Goal: Information Seeking & Learning: Compare options

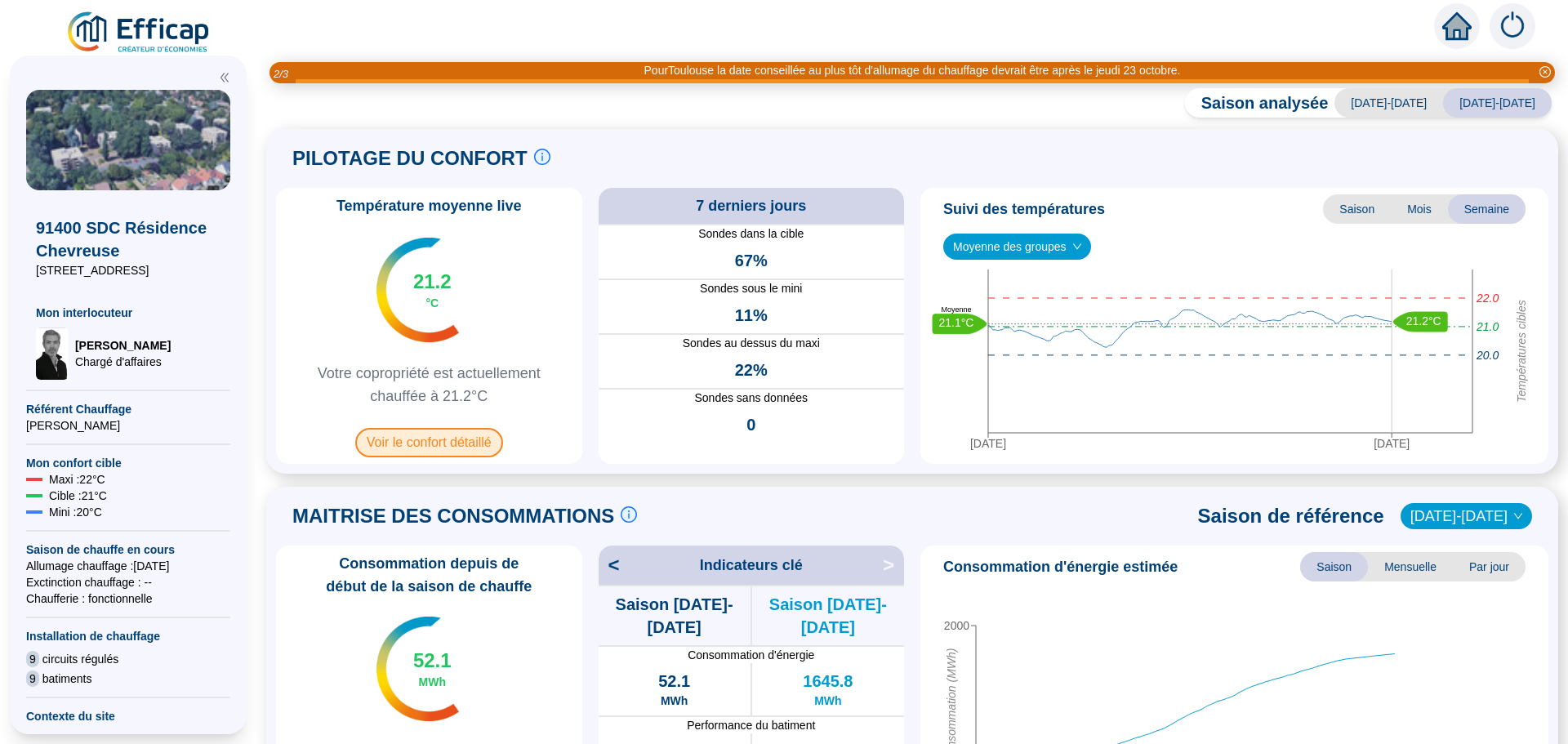
click at [398, 445] on span "Voir le confort détaillé" at bounding box center [429, 442] width 148 height 29
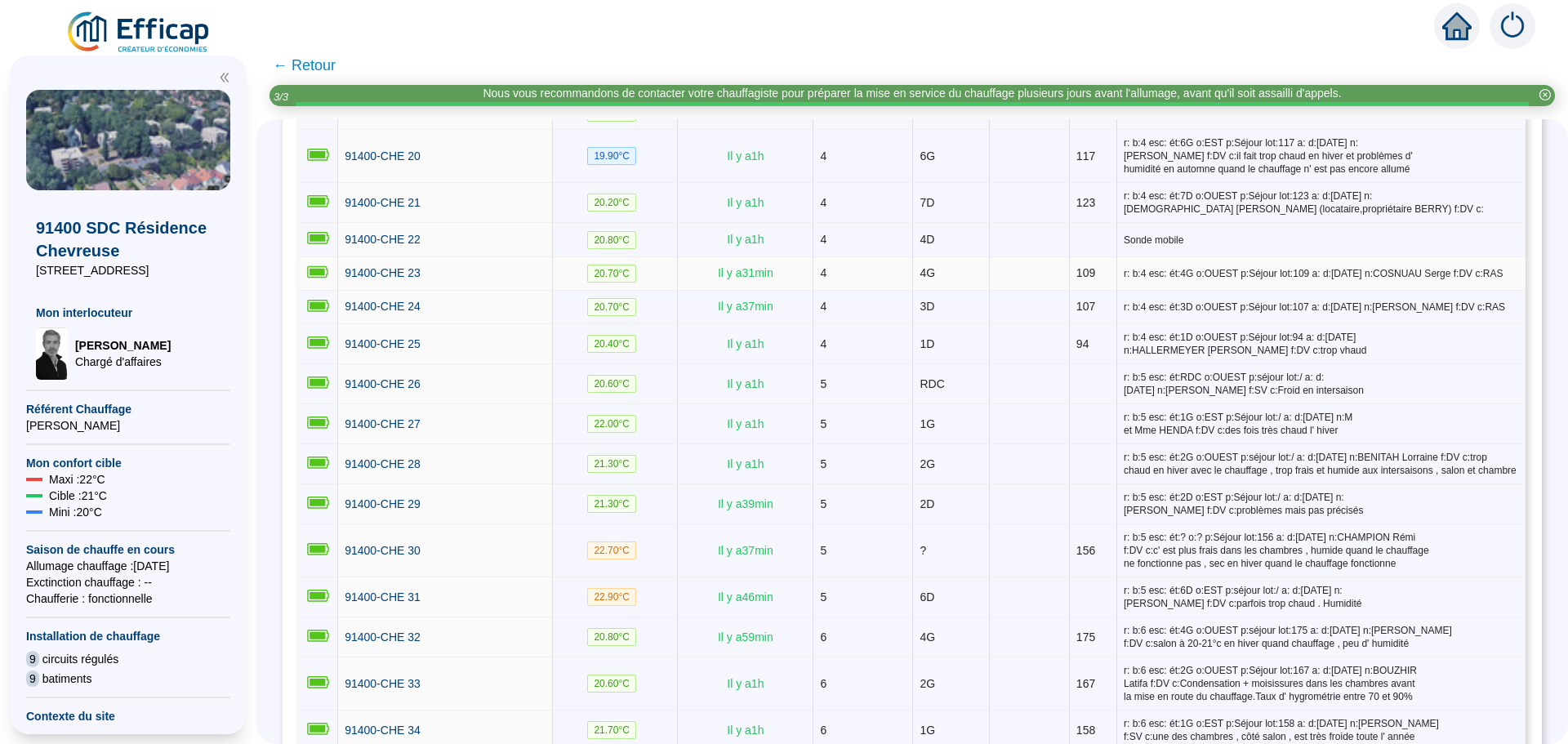
scroll to position [898, 0]
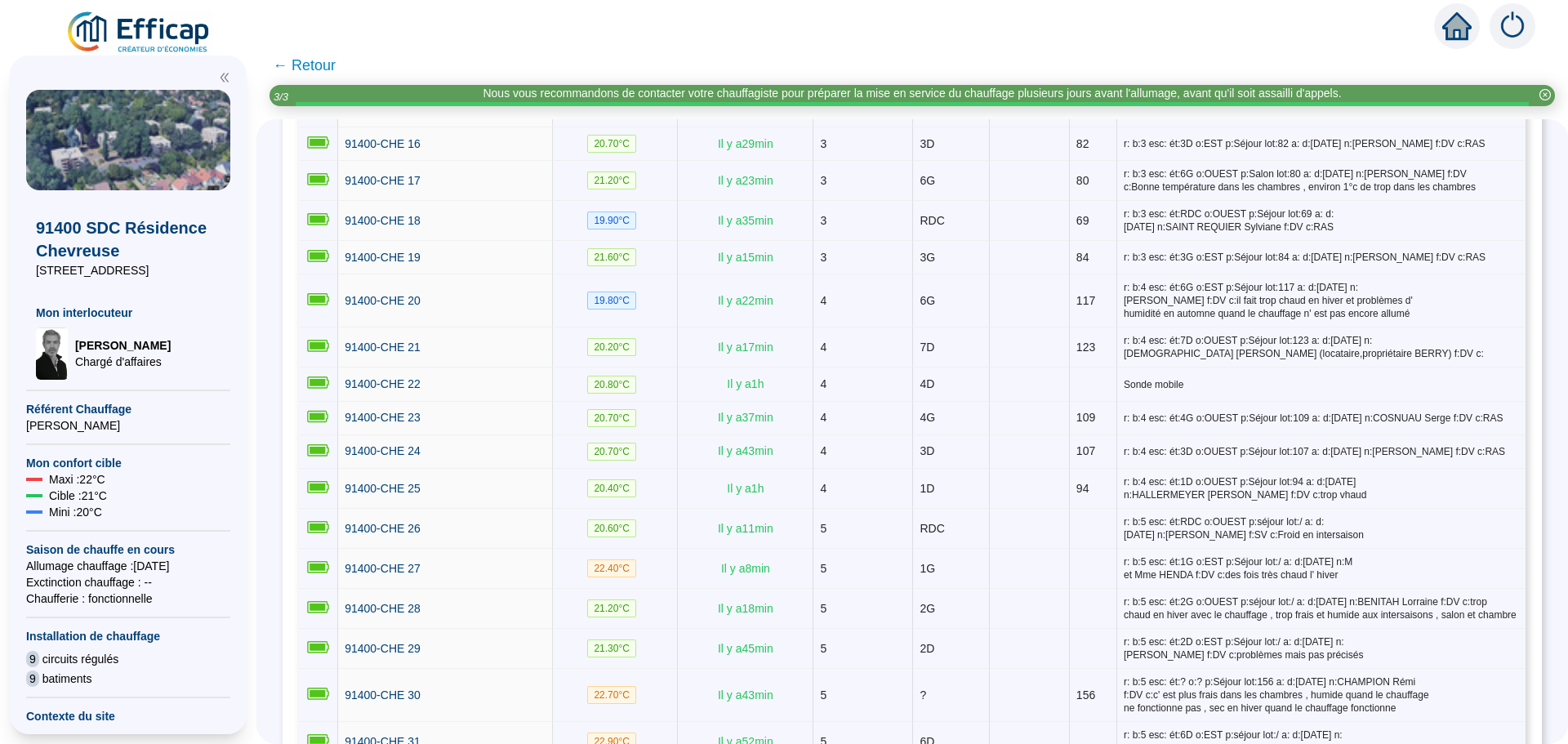
click at [312, 70] on span "← Retour" at bounding box center [304, 65] width 63 height 23
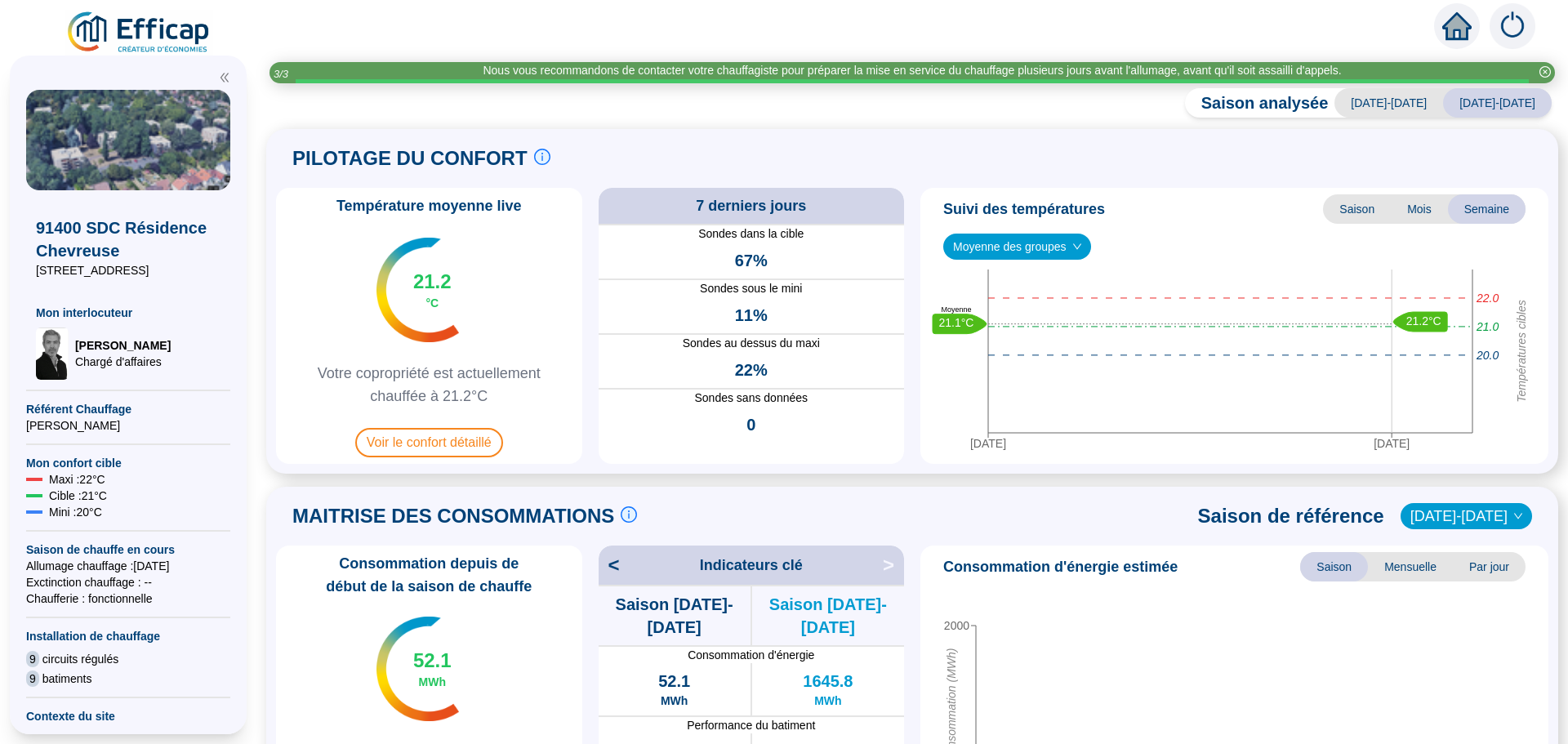
click at [320, 65] on div "Nous vous recommandons de contacter votre chauffagiste pour préparer la mise en…" at bounding box center [912, 72] width 1285 height 21
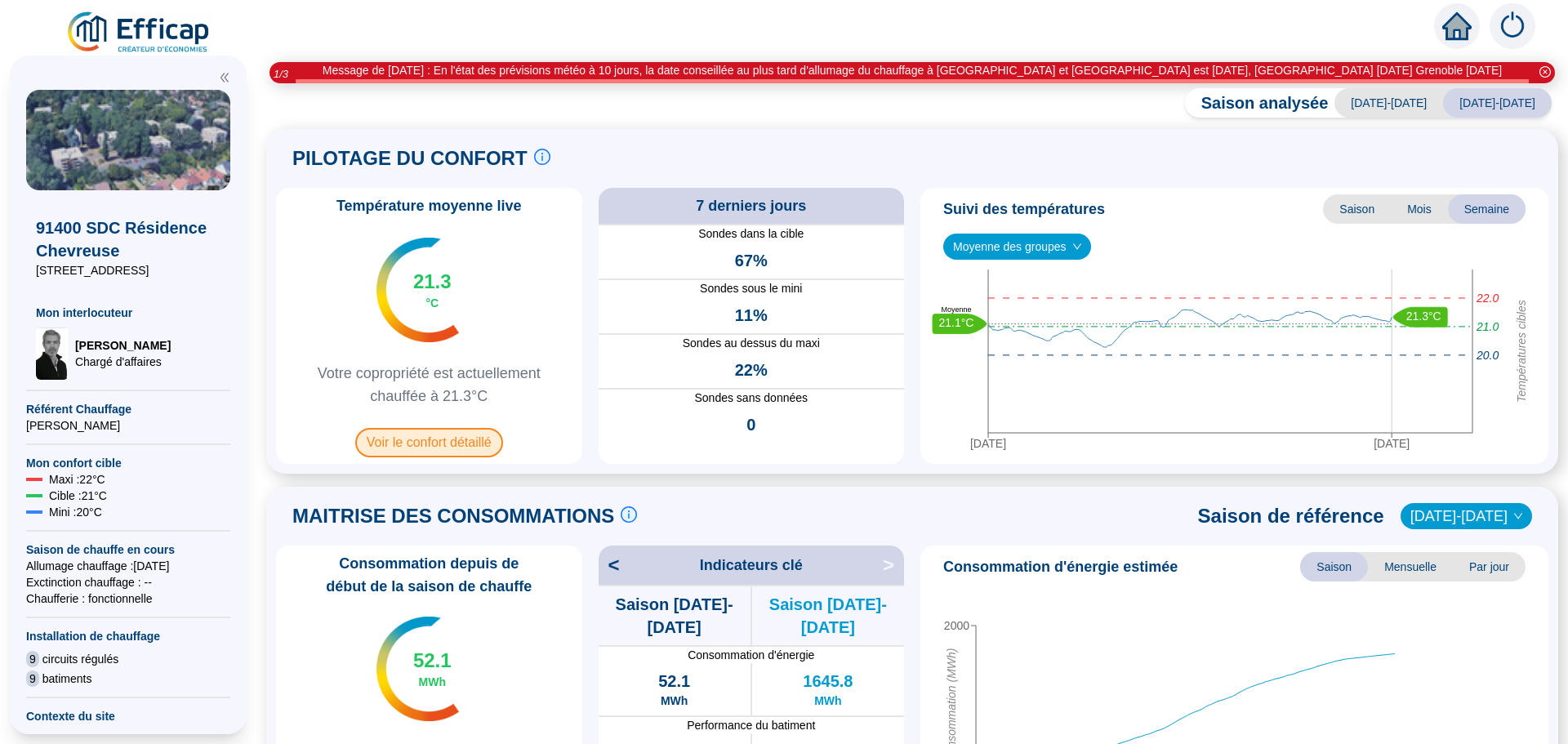
click at [463, 445] on span "Voir le confort détaillé" at bounding box center [429, 442] width 148 height 29
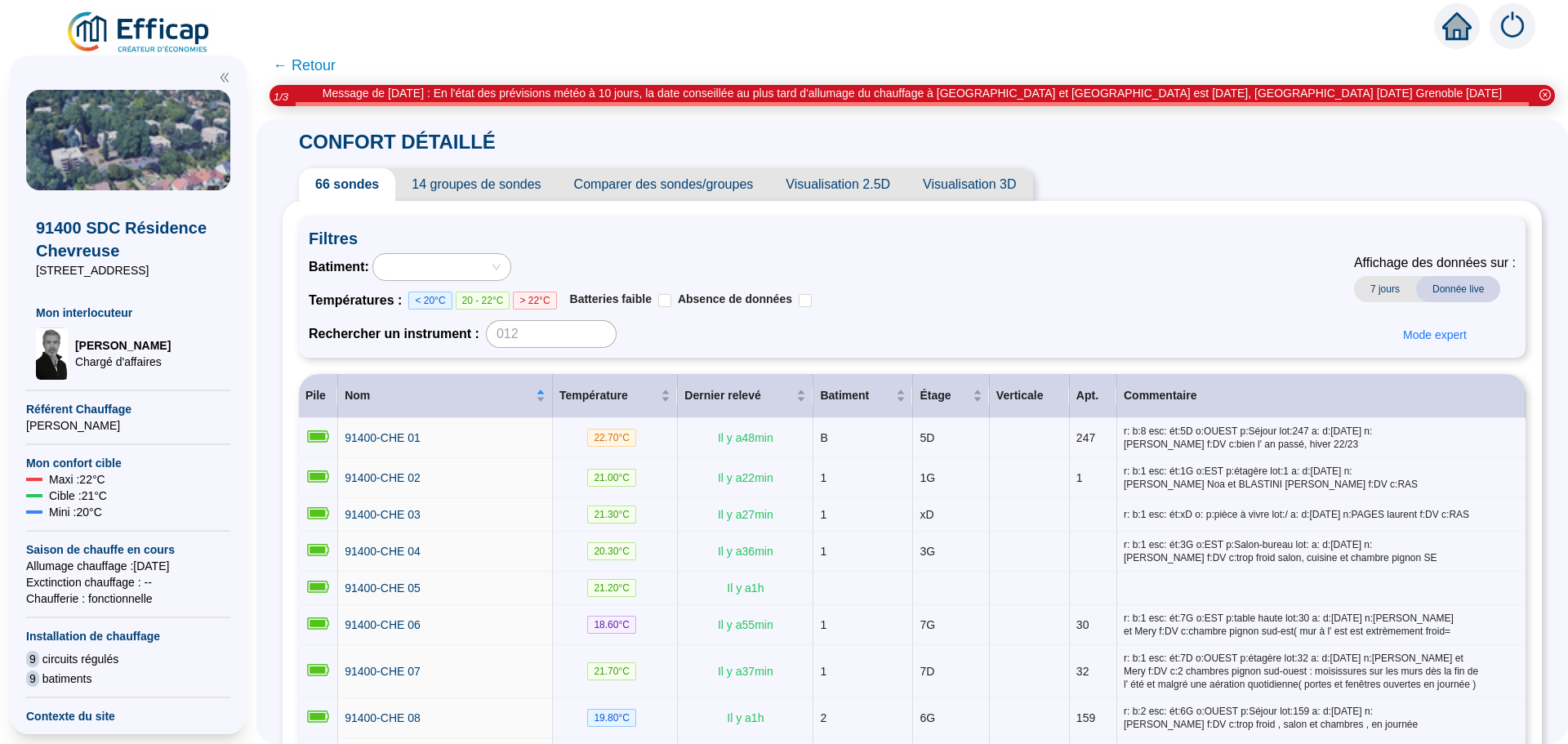
click at [669, 185] on span "Comparer des sondes/groupes" at bounding box center [664, 184] width 212 height 32
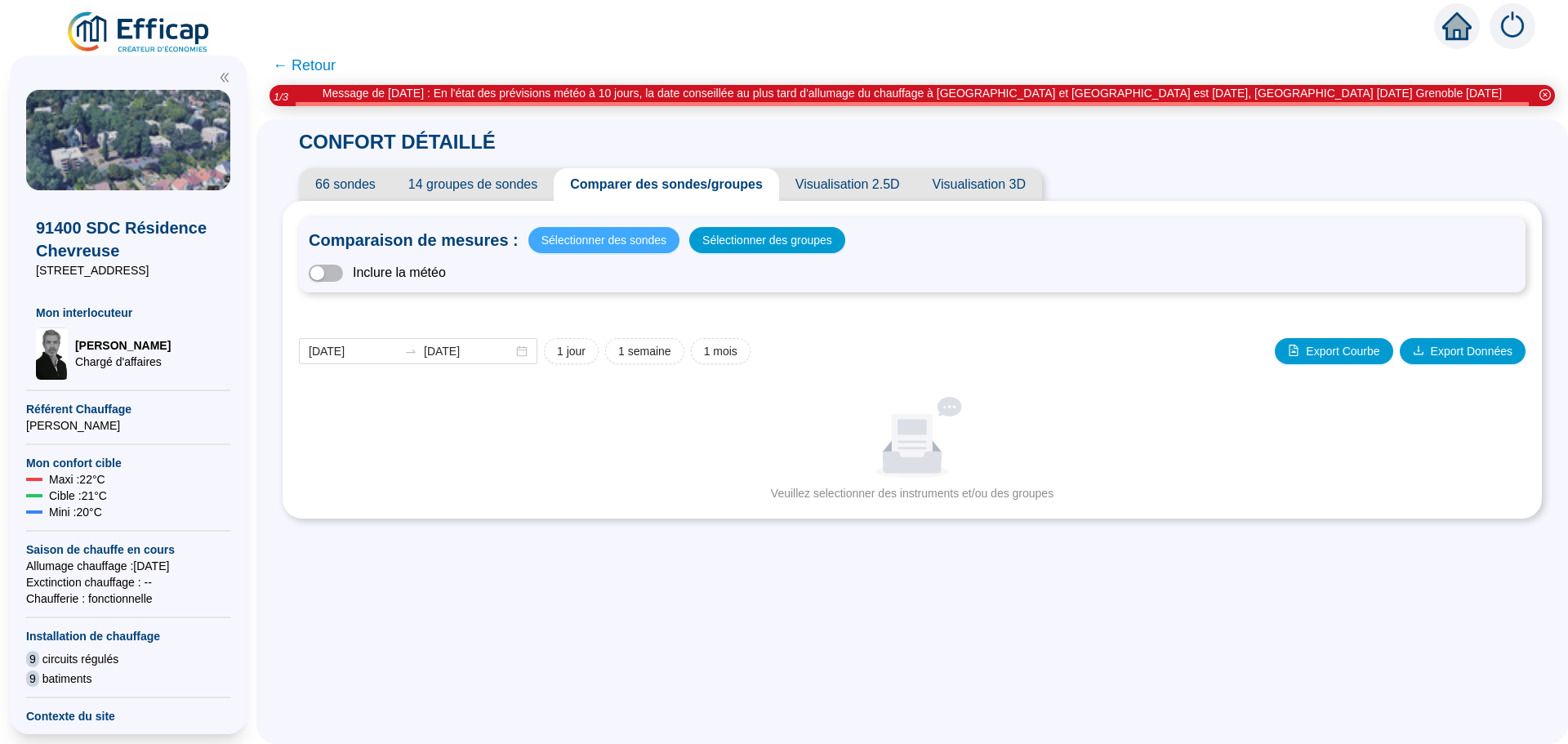
click at [619, 239] on span "Sélectionner des sondes" at bounding box center [604, 240] width 125 height 23
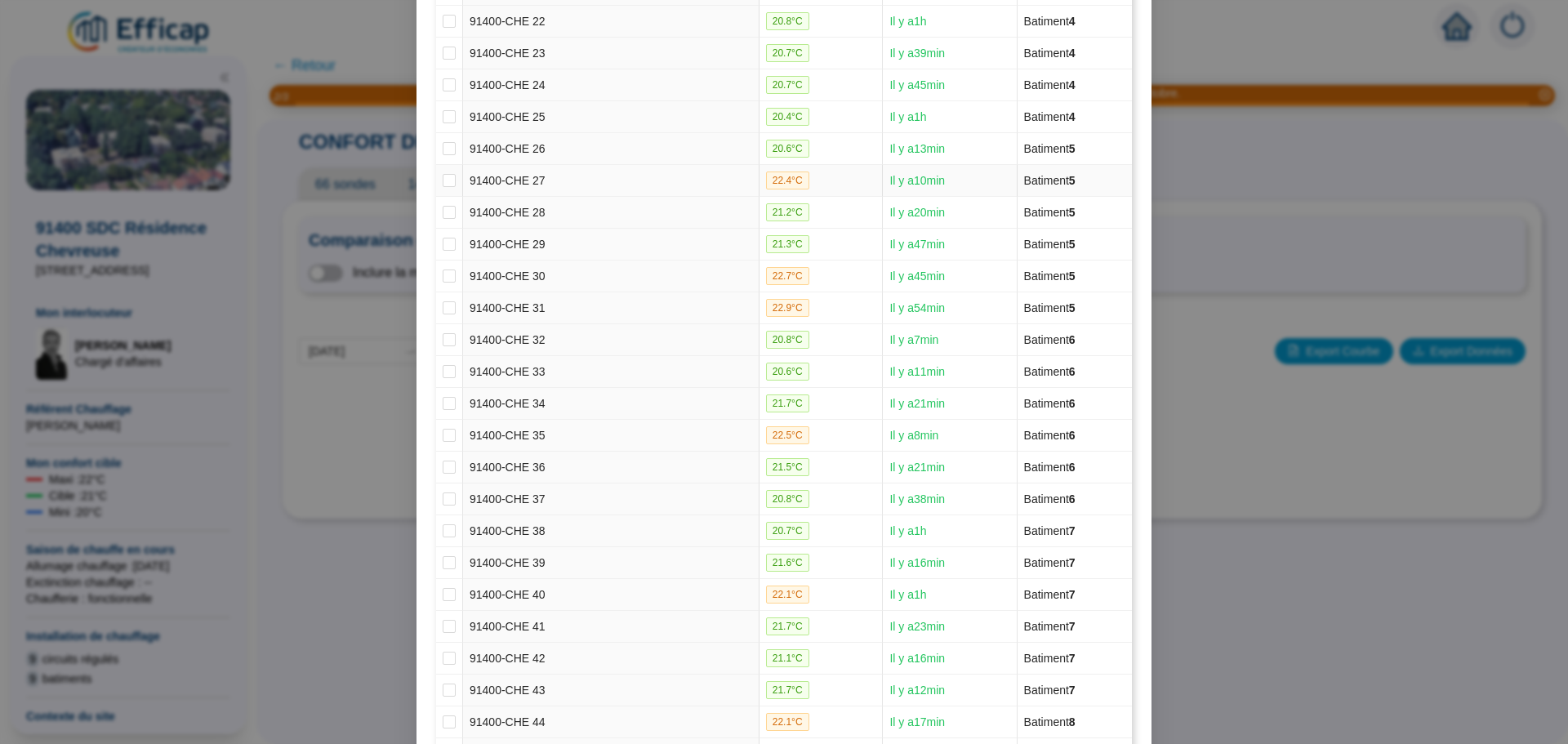
scroll to position [816, 0]
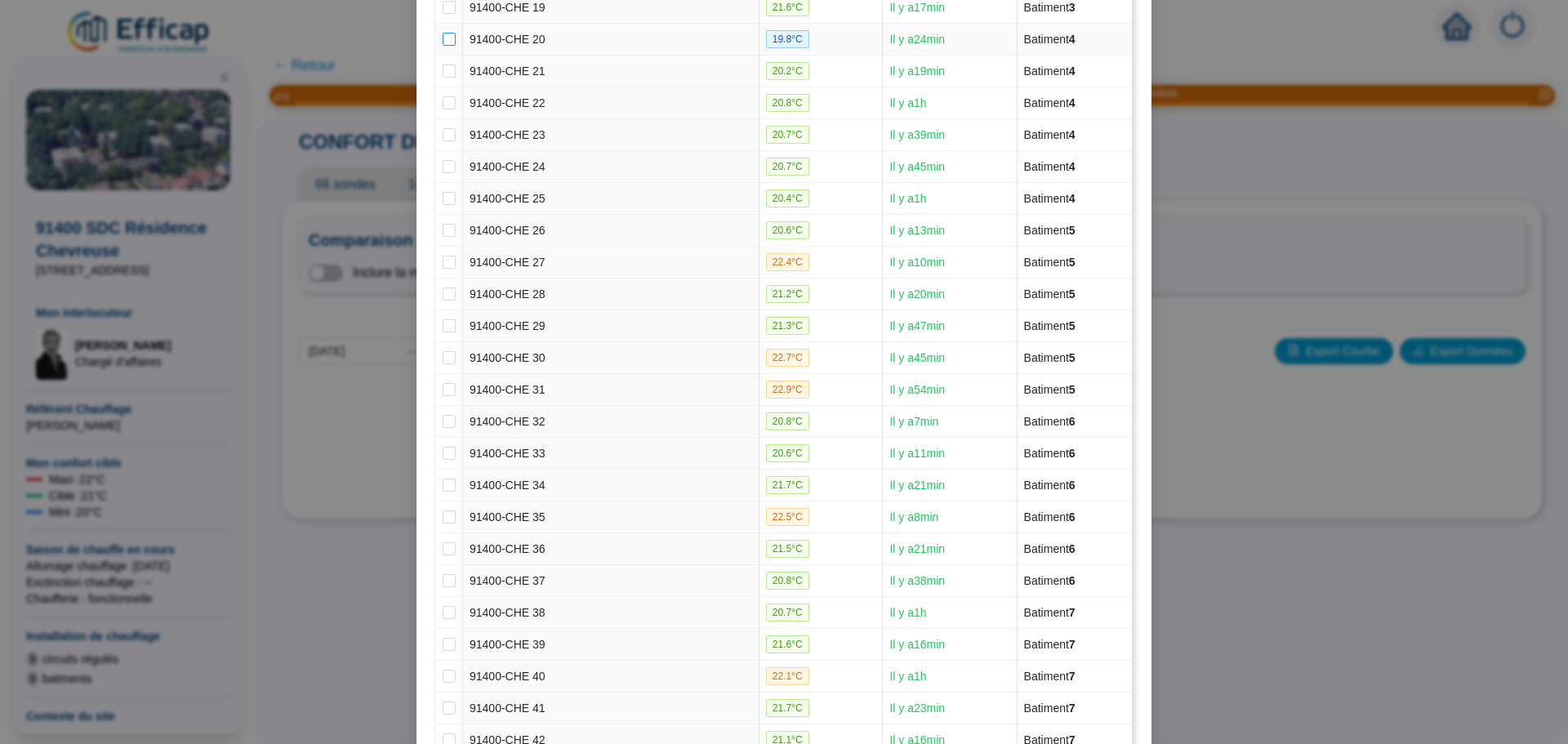
click at [443, 40] on input "checkbox" at bounding box center [449, 39] width 13 height 13
checkbox input "true"
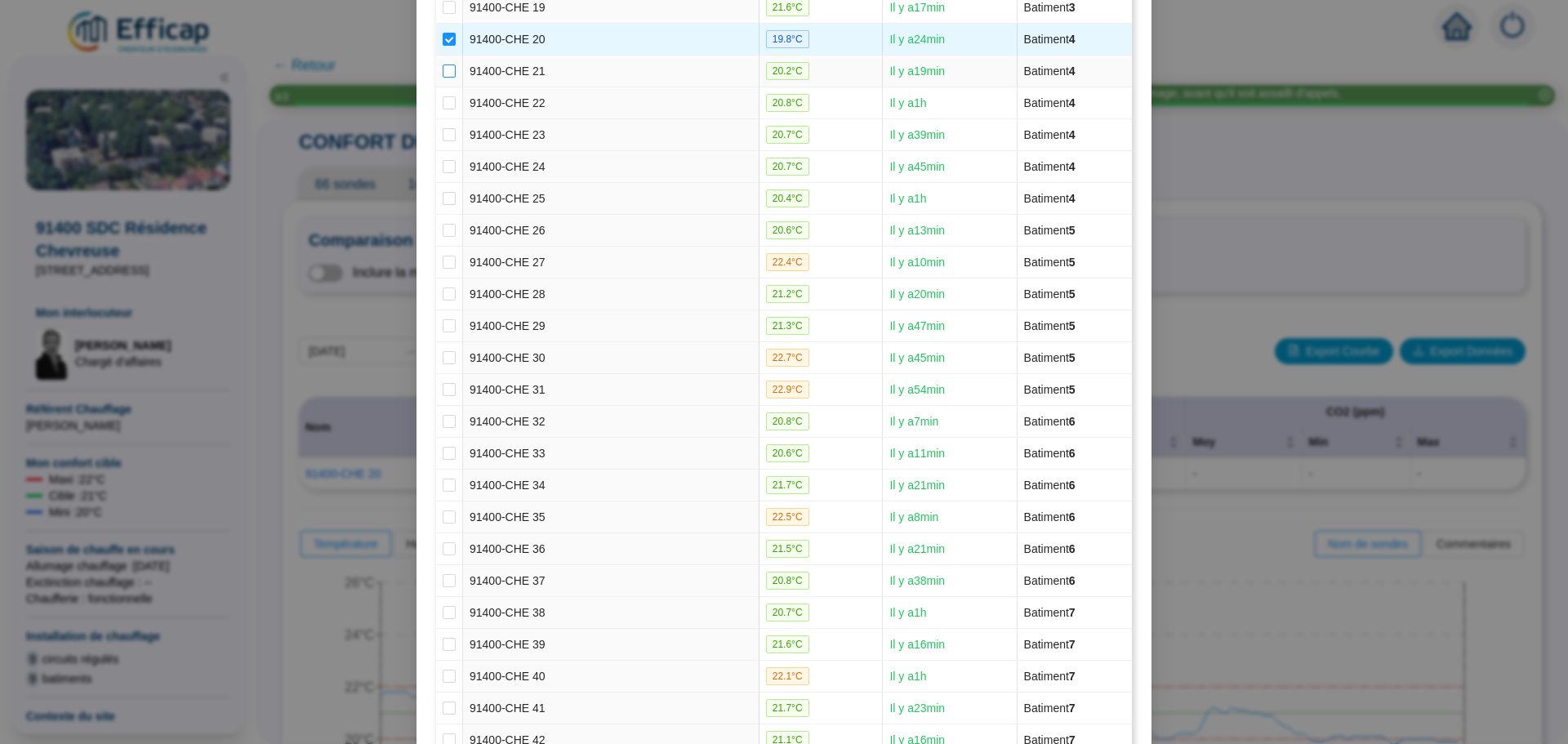
click at [445, 74] on input "checkbox" at bounding box center [449, 71] width 13 height 13
checkbox input "true"
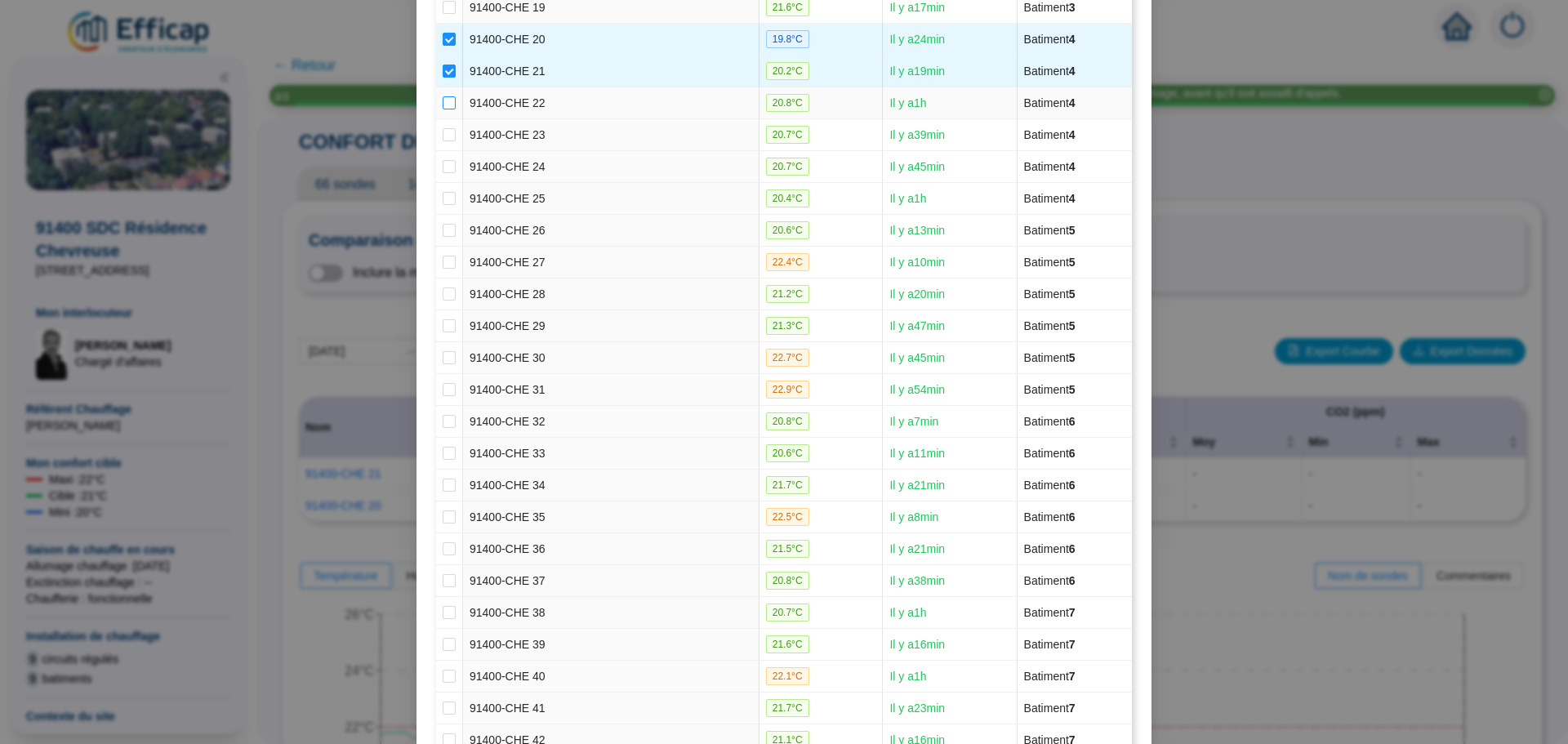
click at [445, 103] on input "checkbox" at bounding box center [449, 103] width 13 height 13
checkbox input "true"
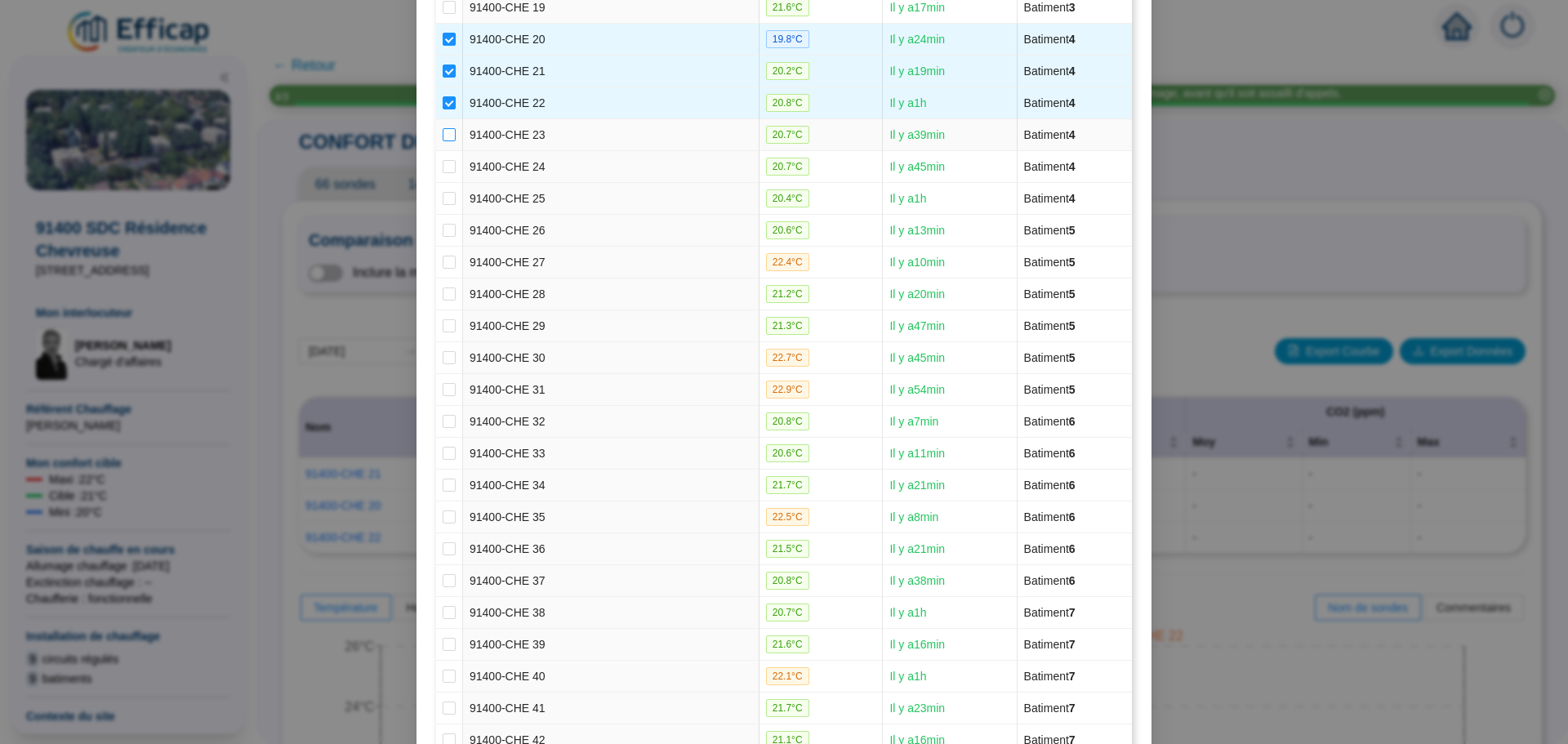
click at [444, 132] on input "checkbox" at bounding box center [449, 135] width 13 height 13
checkbox input "true"
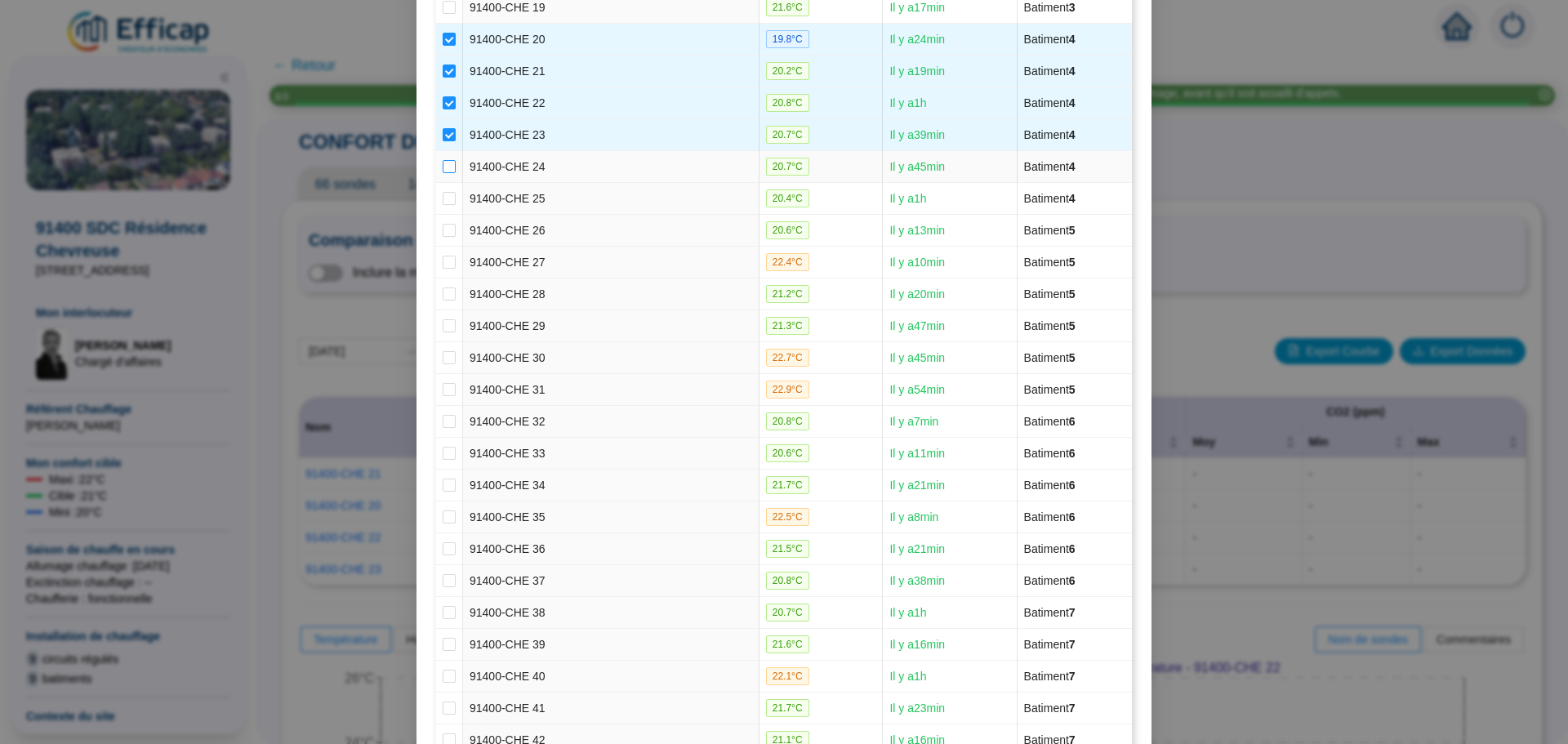
click at [444, 160] on input "checkbox" at bounding box center [449, 167] width 13 height 13
checkbox input "true"
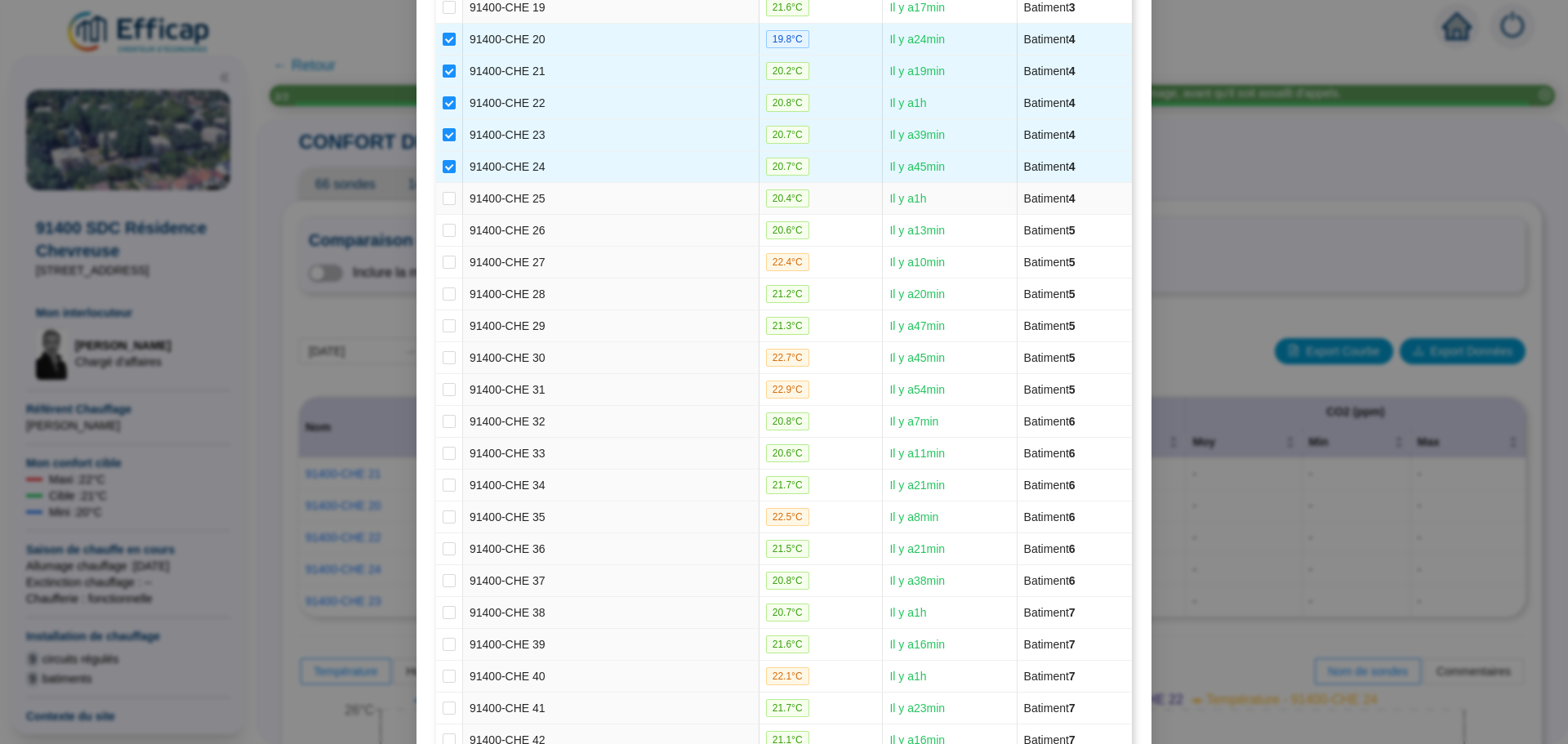
click at [436, 194] on td at bounding box center [449, 199] width 27 height 32
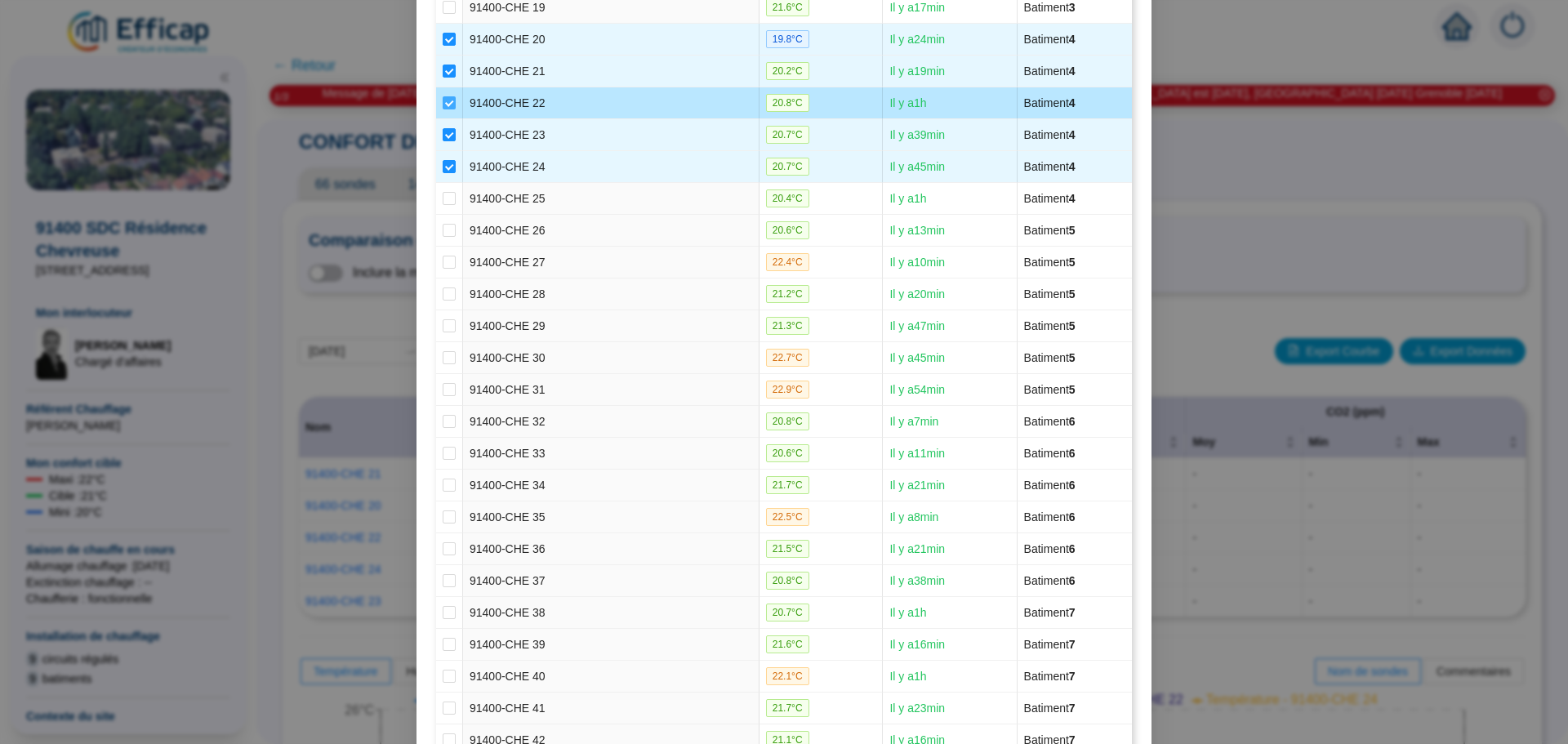
click at [443, 100] on input "checkbox" at bounding box center [449, 103] width 13 height 13
checkbox input "false"
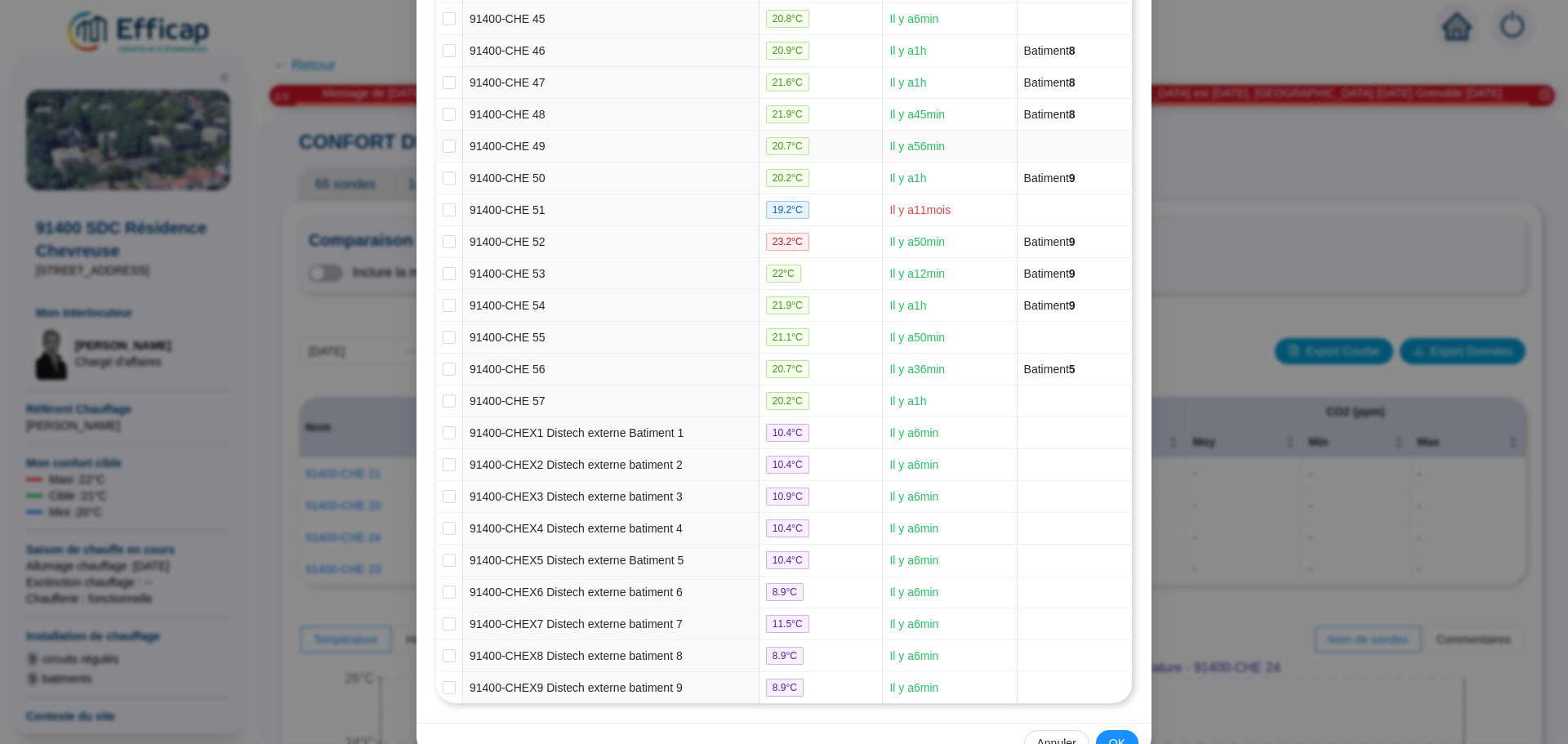
scroll to position [1671, 0]
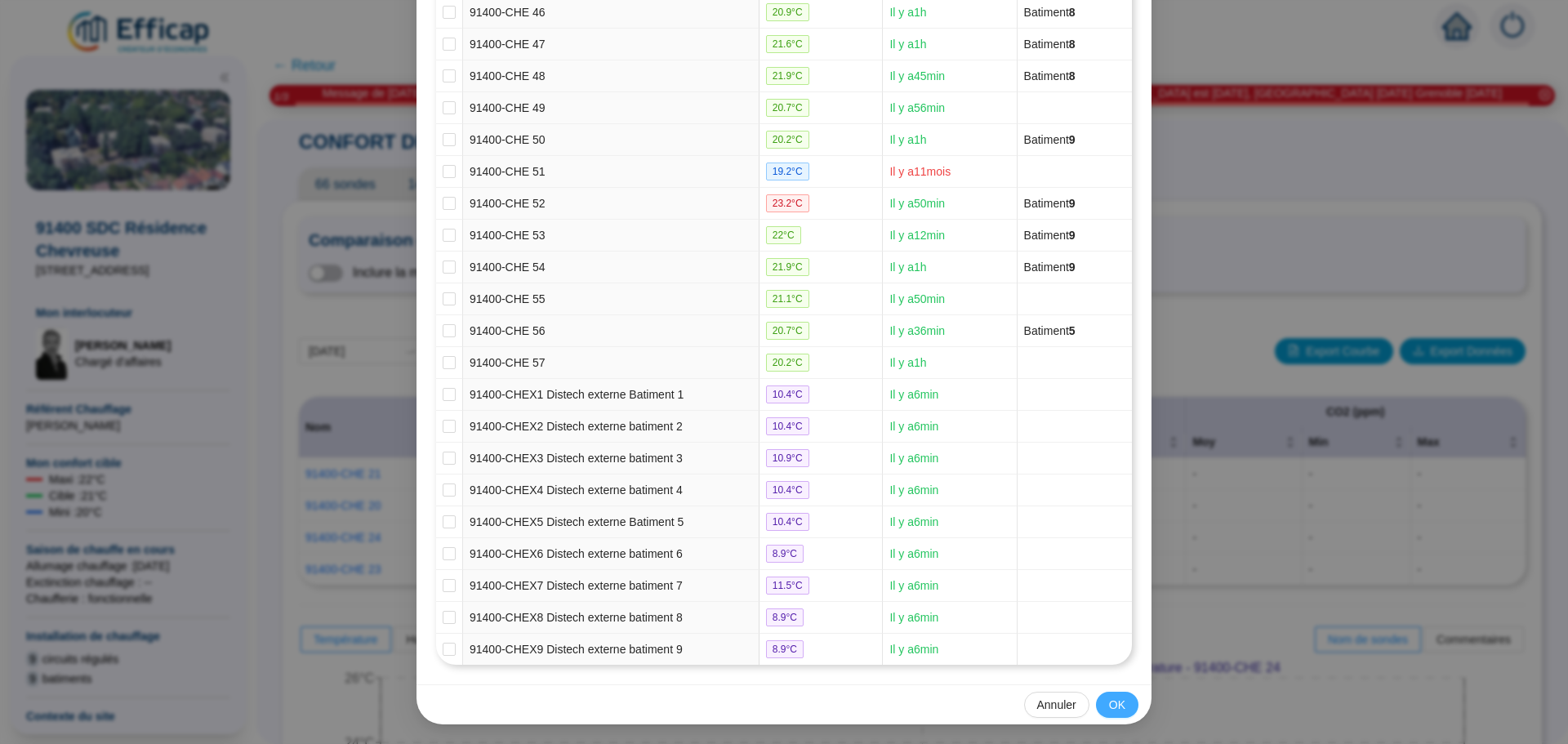
click at [1117, 704] on span "OK" at bounding box center [1117, 705] width 16 height 17
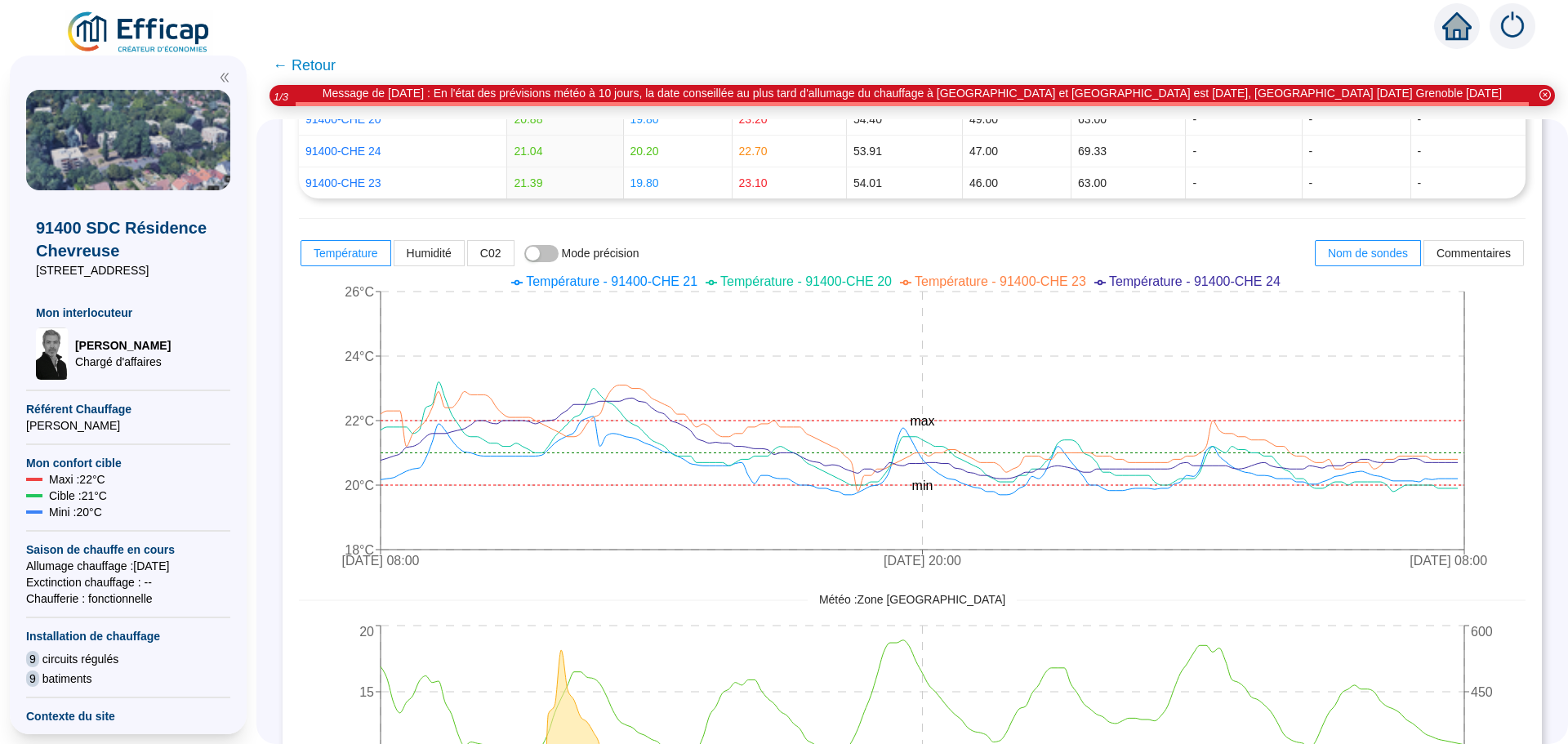
scroll to position [490, 0]
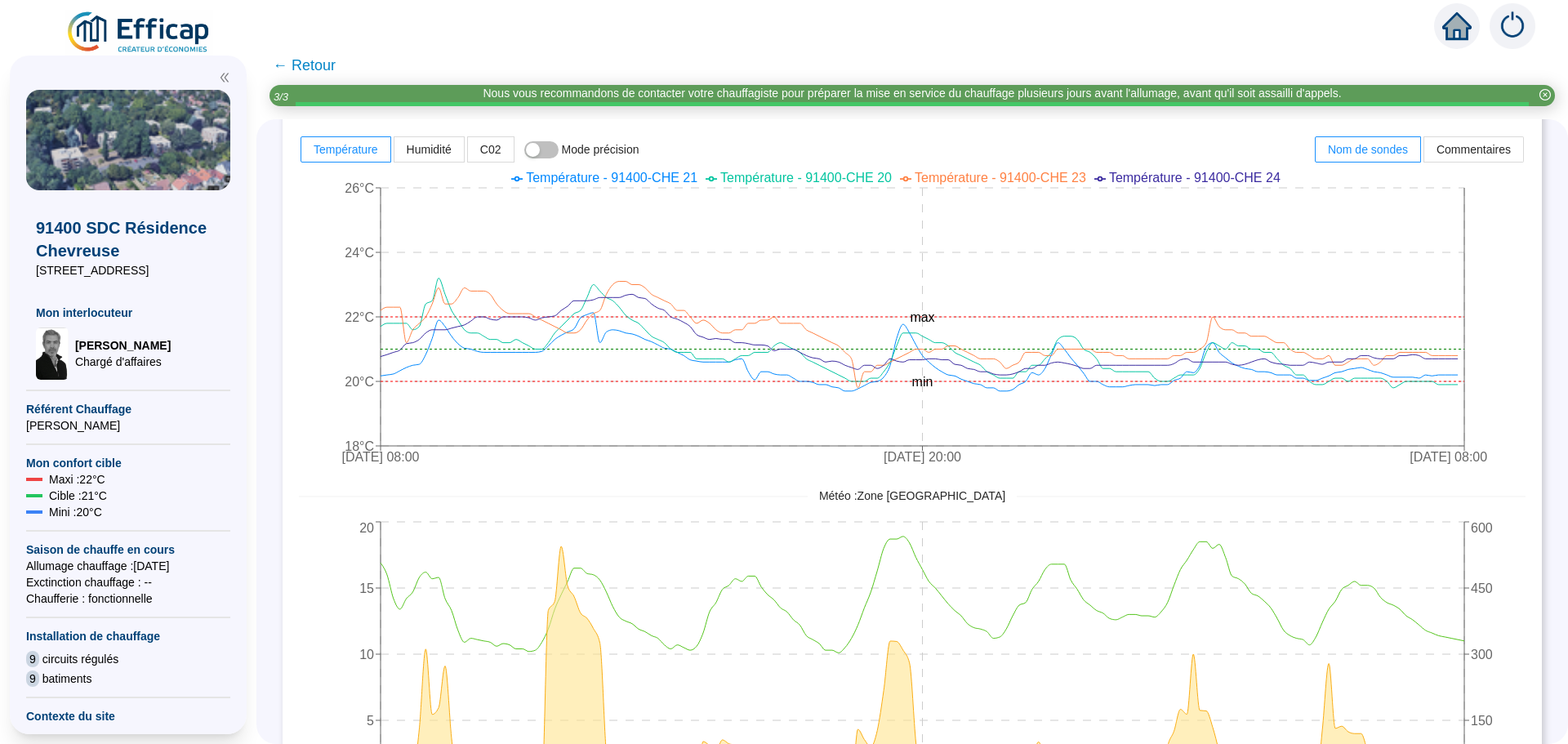
click at [325, 70] on span "← Retour" at bounding box center [304, 65] width 63 height 23
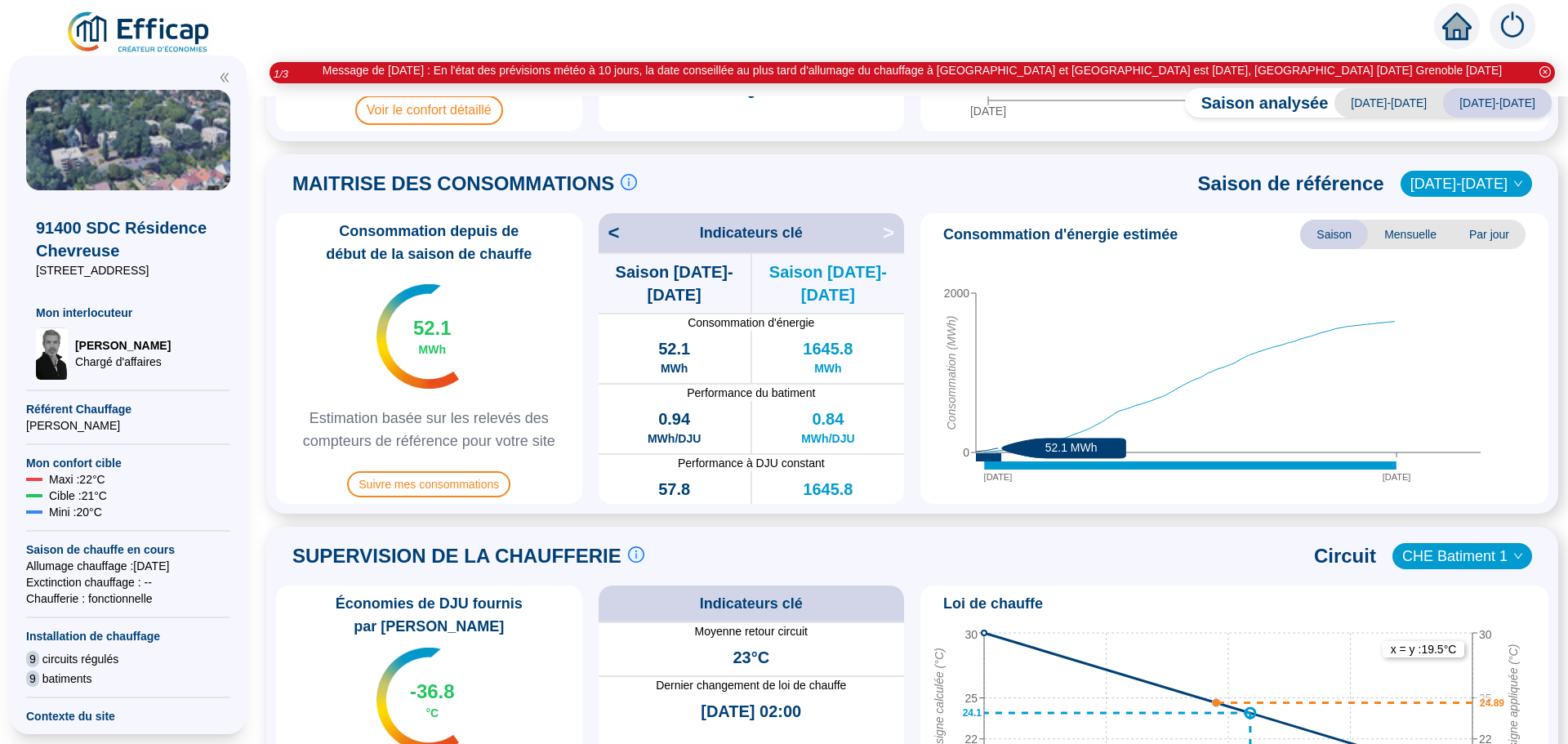
scroll to position [163, 0]
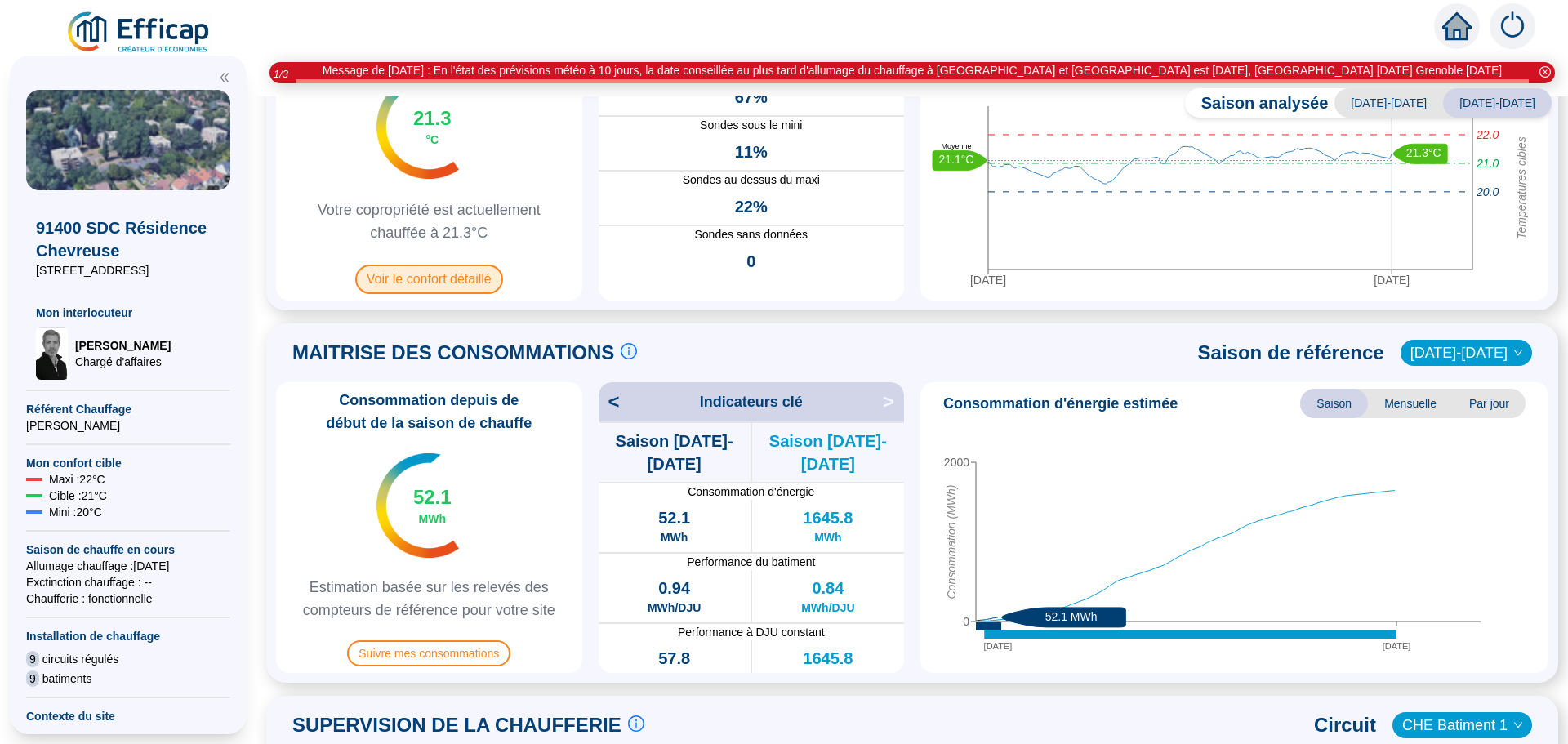
click at [434, 280] on span "Voir le confort détaillé" at bounding box center [429, 279] width 148 height 29
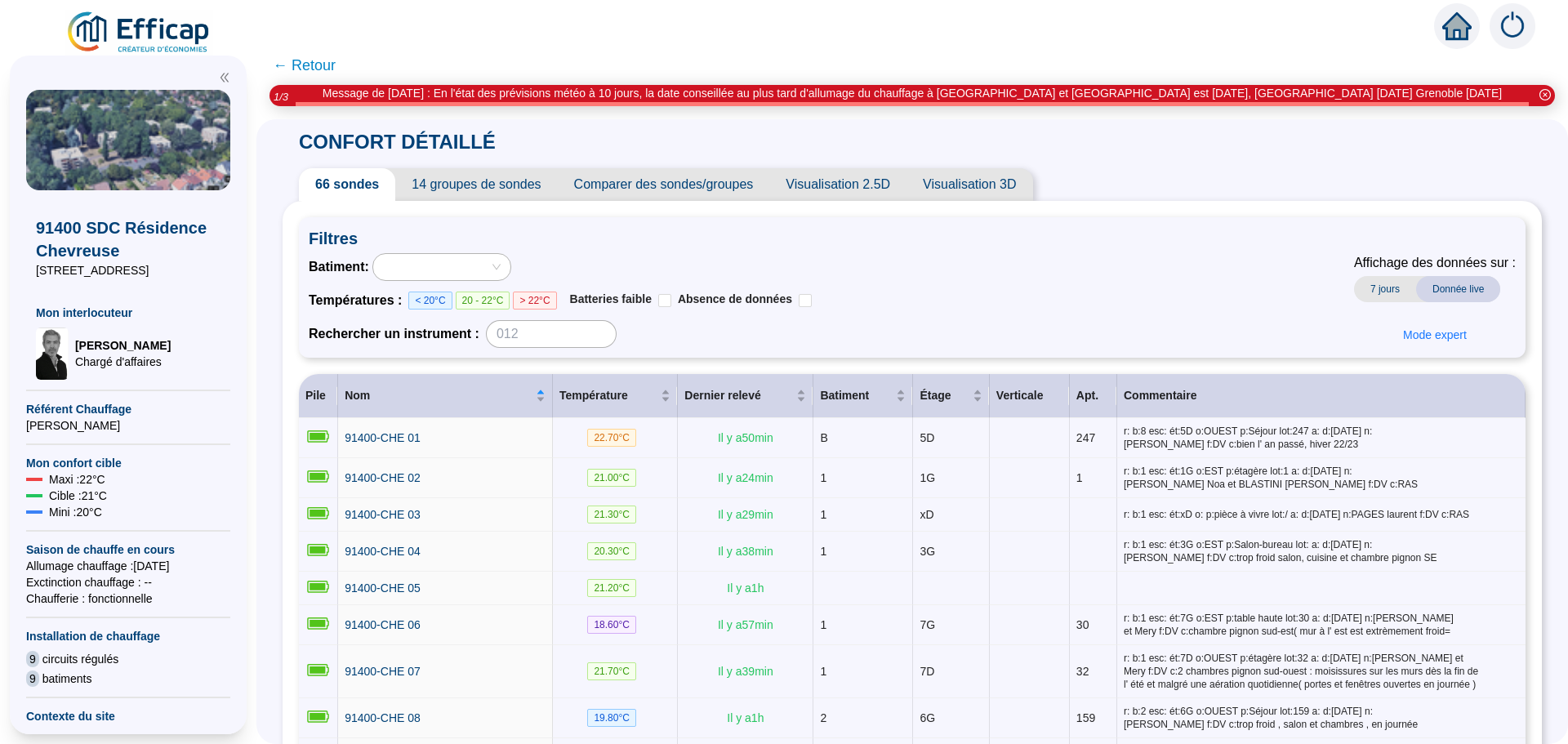
click at [682, 187] on span "Comparer des sondes/groupes" at bounding box center [664, 184] width 212 height 32
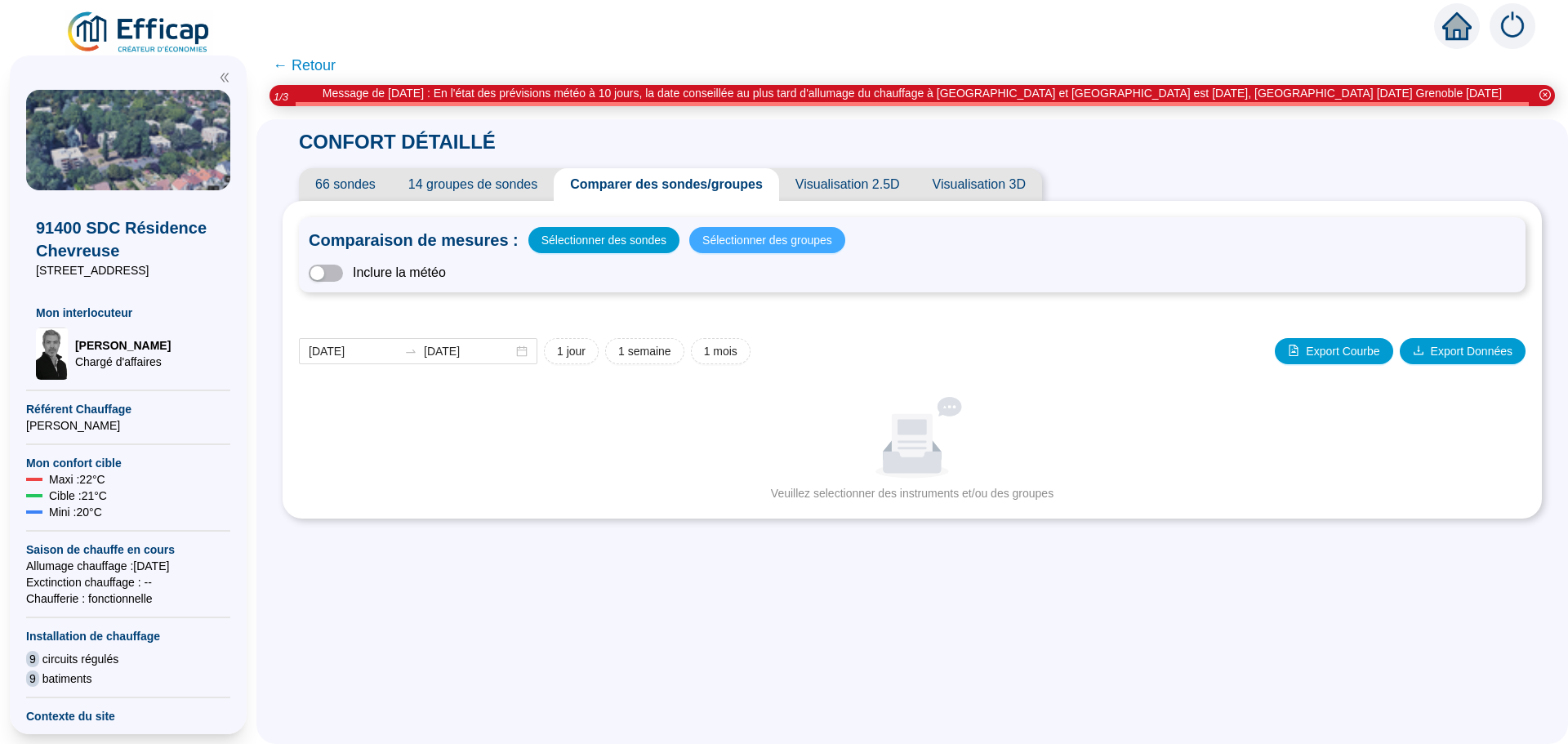
click at [714, 242] on span "Sélectionner des groupes" at bounding box center [767, 240] width 130 height 23
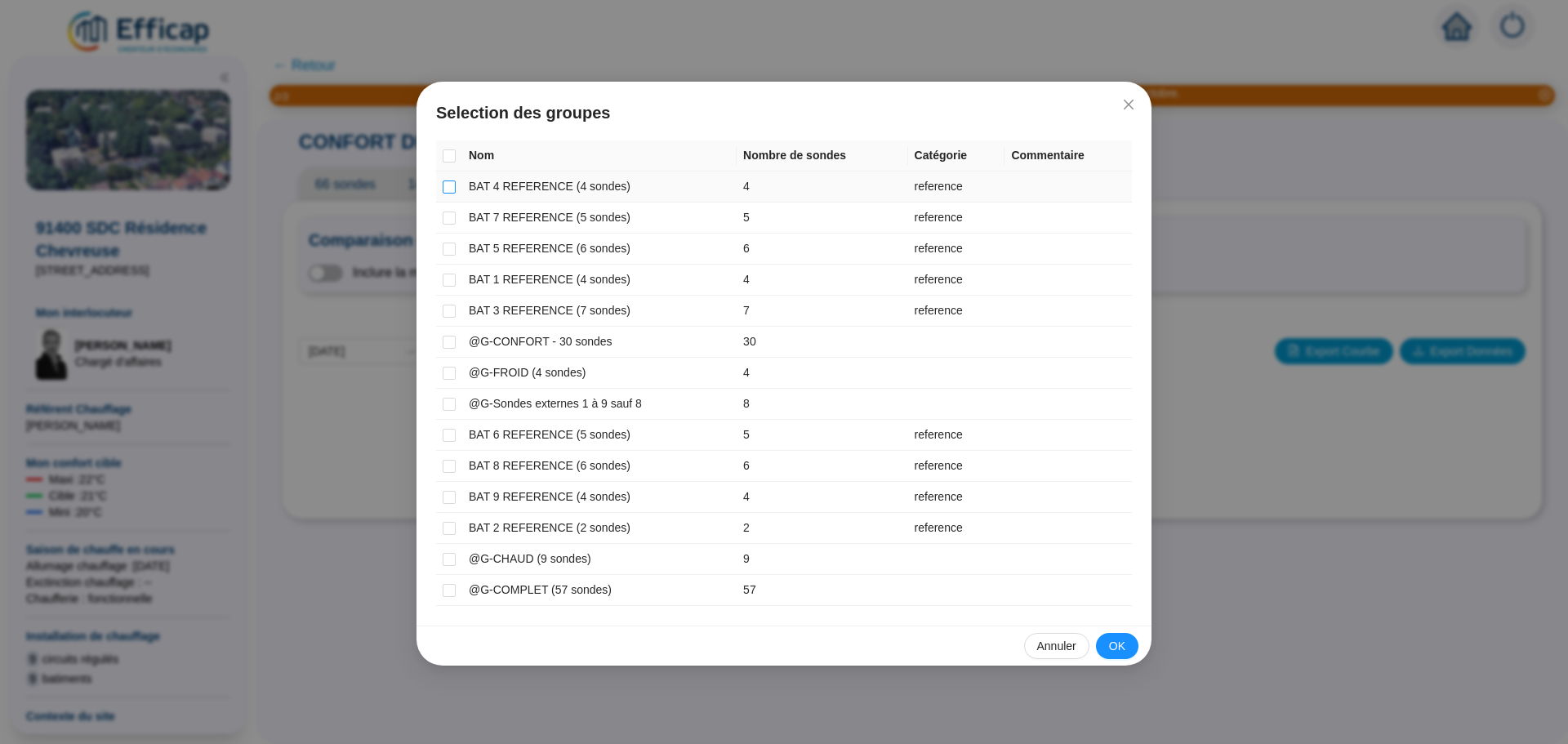
click at [448, 186] on input "checkbox" at bounding box center [449, 187] width 13 height 13
checkbox input "true"
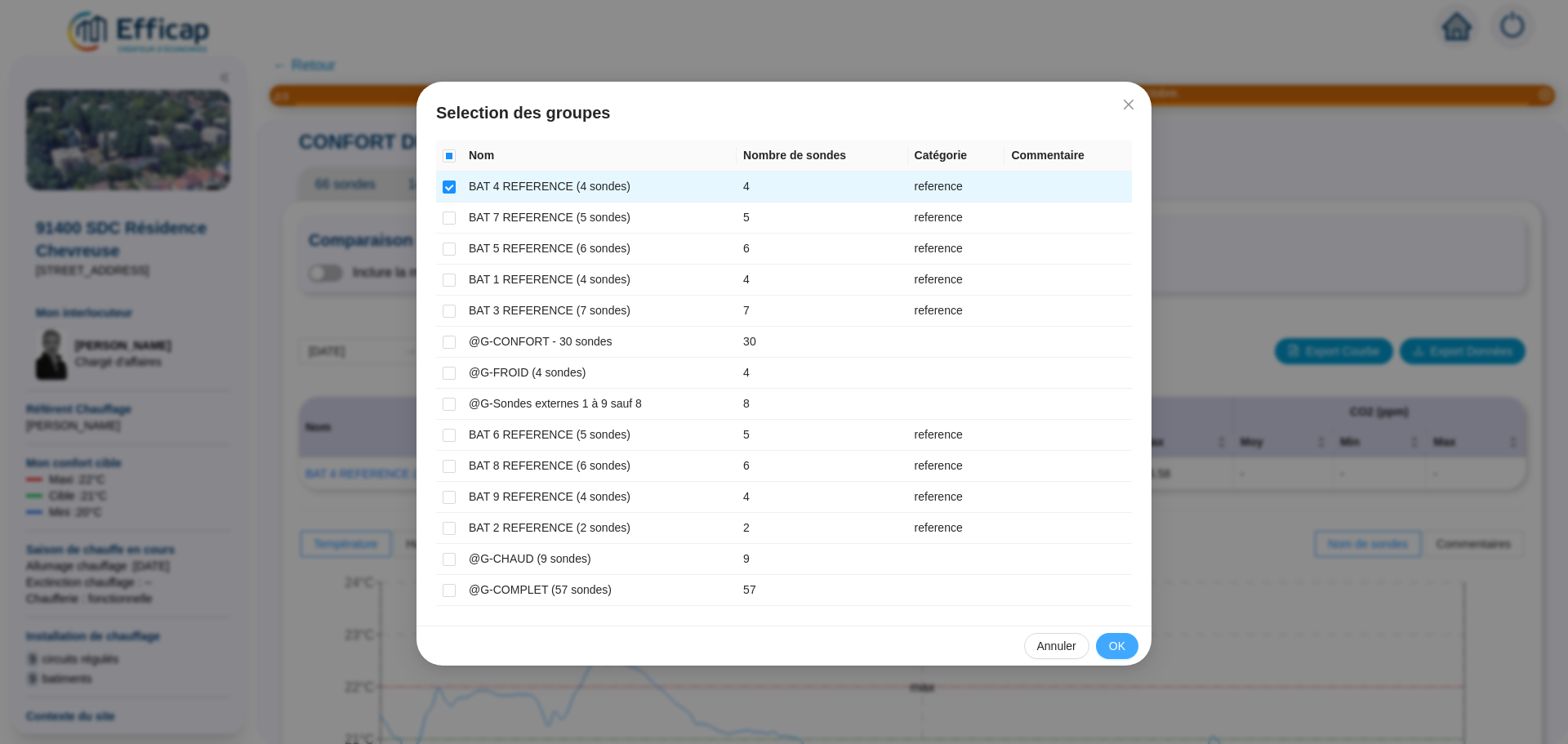
click at [1105, 646] on button "OK" at bounding box center [1117, 646] width 43 height 27
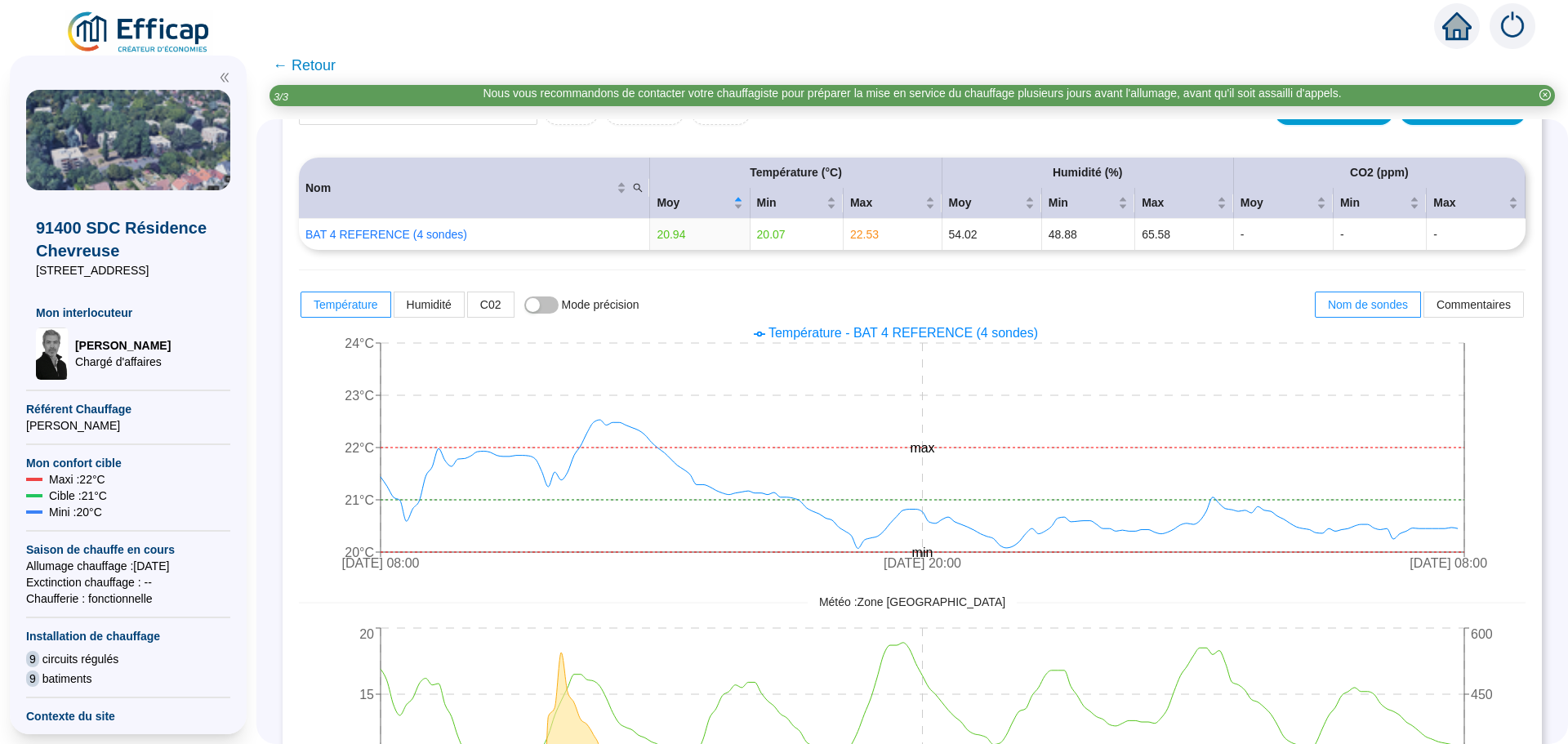
scroll to position [321, 0]
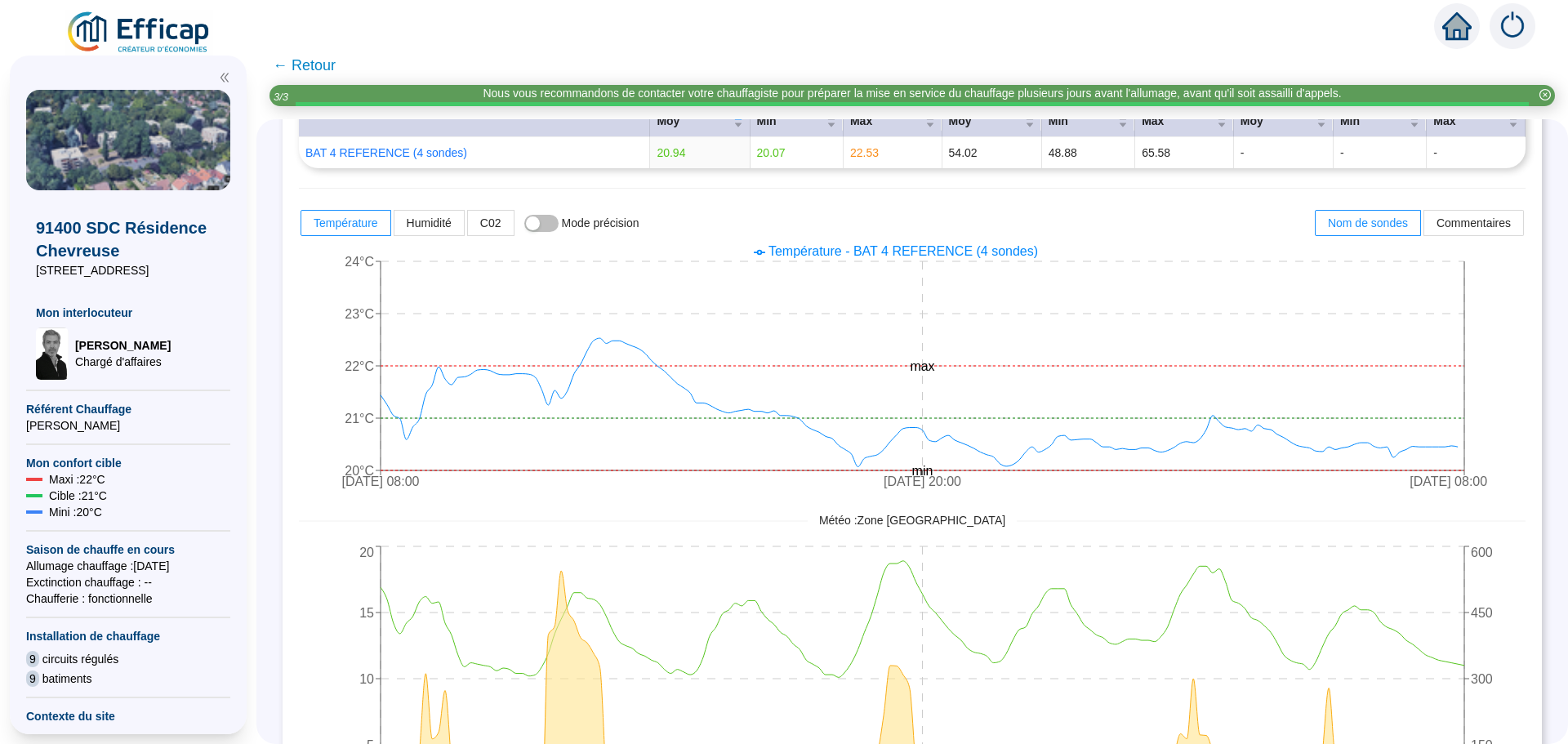
click at [288, 56] on span "← Retour" at bounding box center [304, 65] width 63 height 23
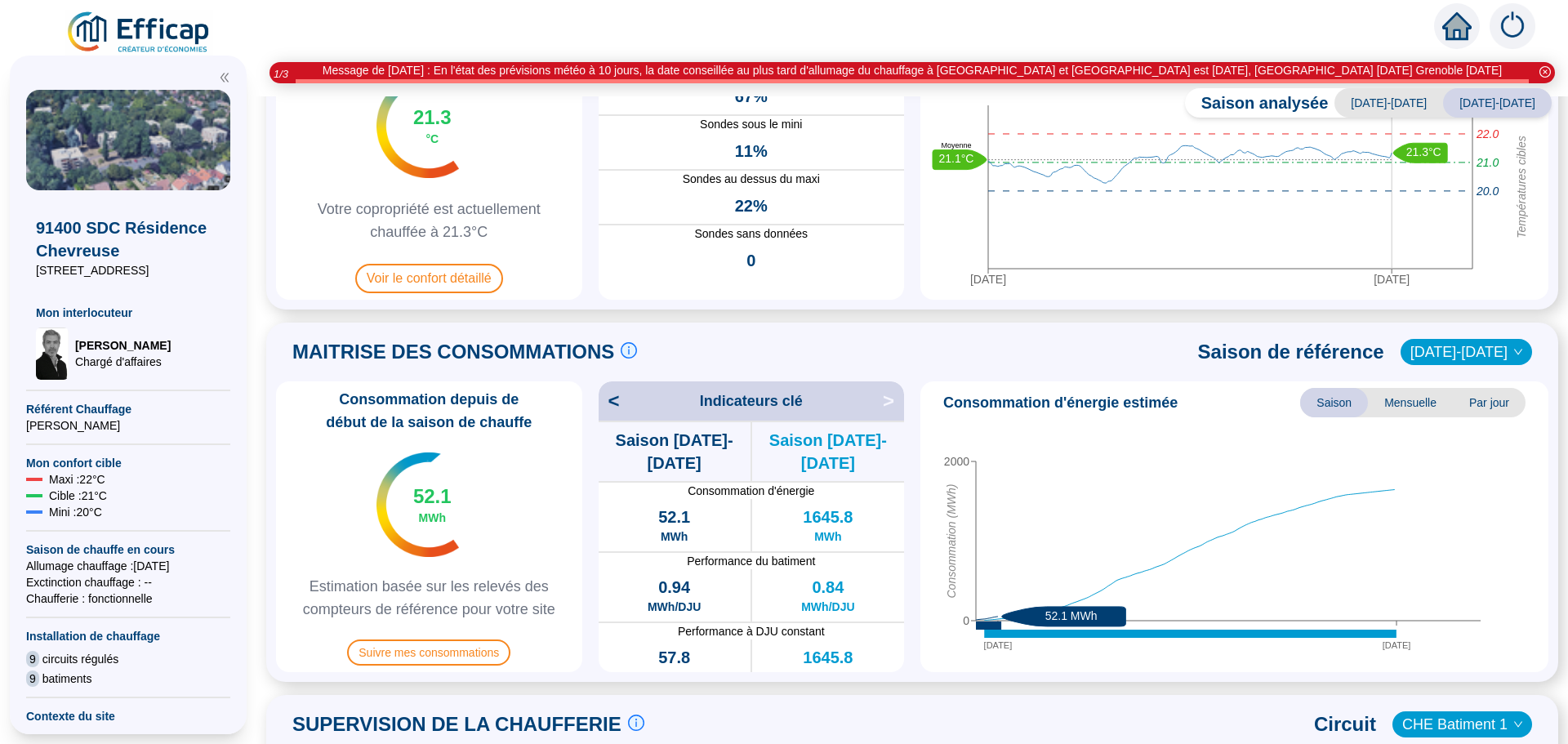
scroll to position [163, 0]
click at [418, 286] on span "Voir le confort détaillé" at bounding box center [429, 279] width 148 height 29
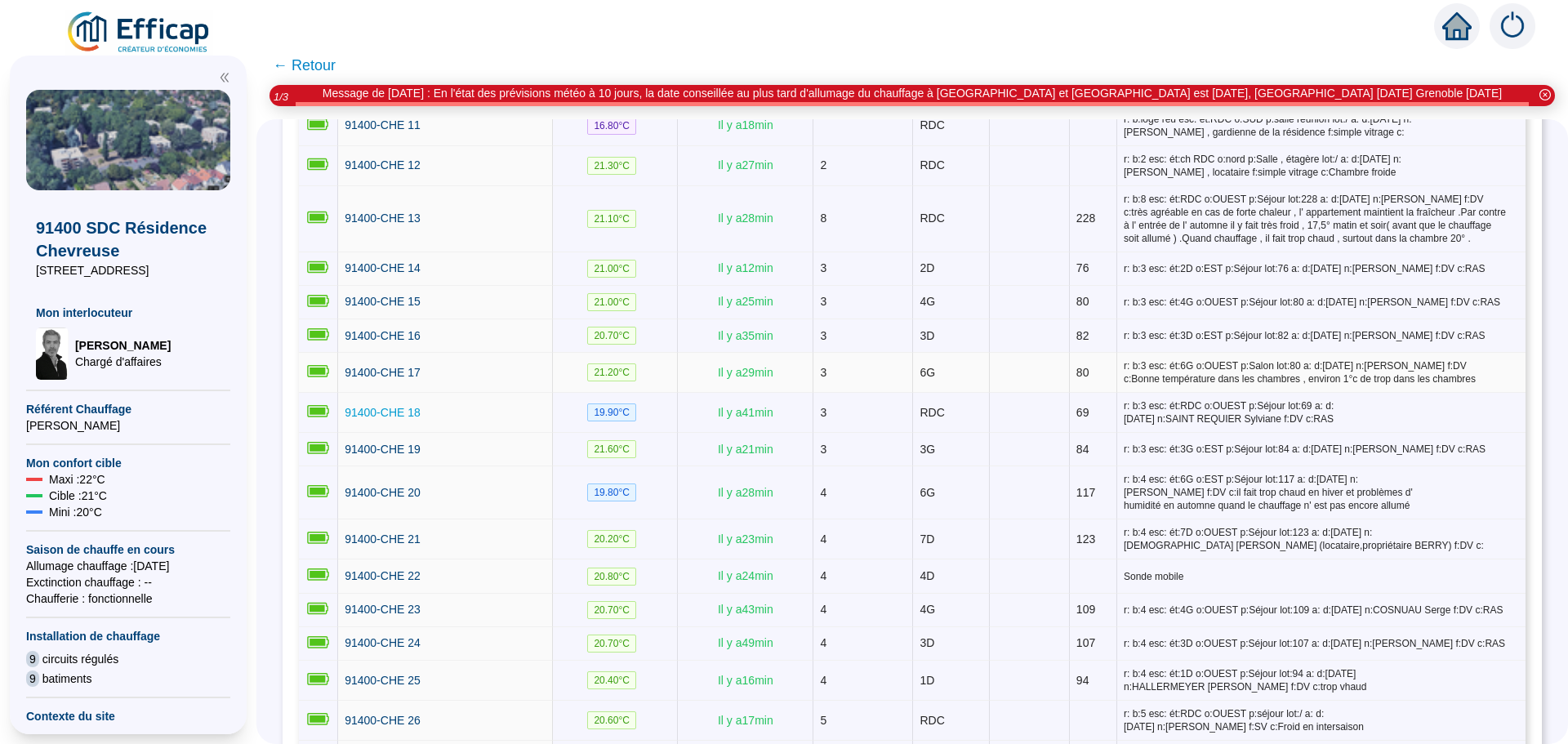
scroll to position [735, 0]
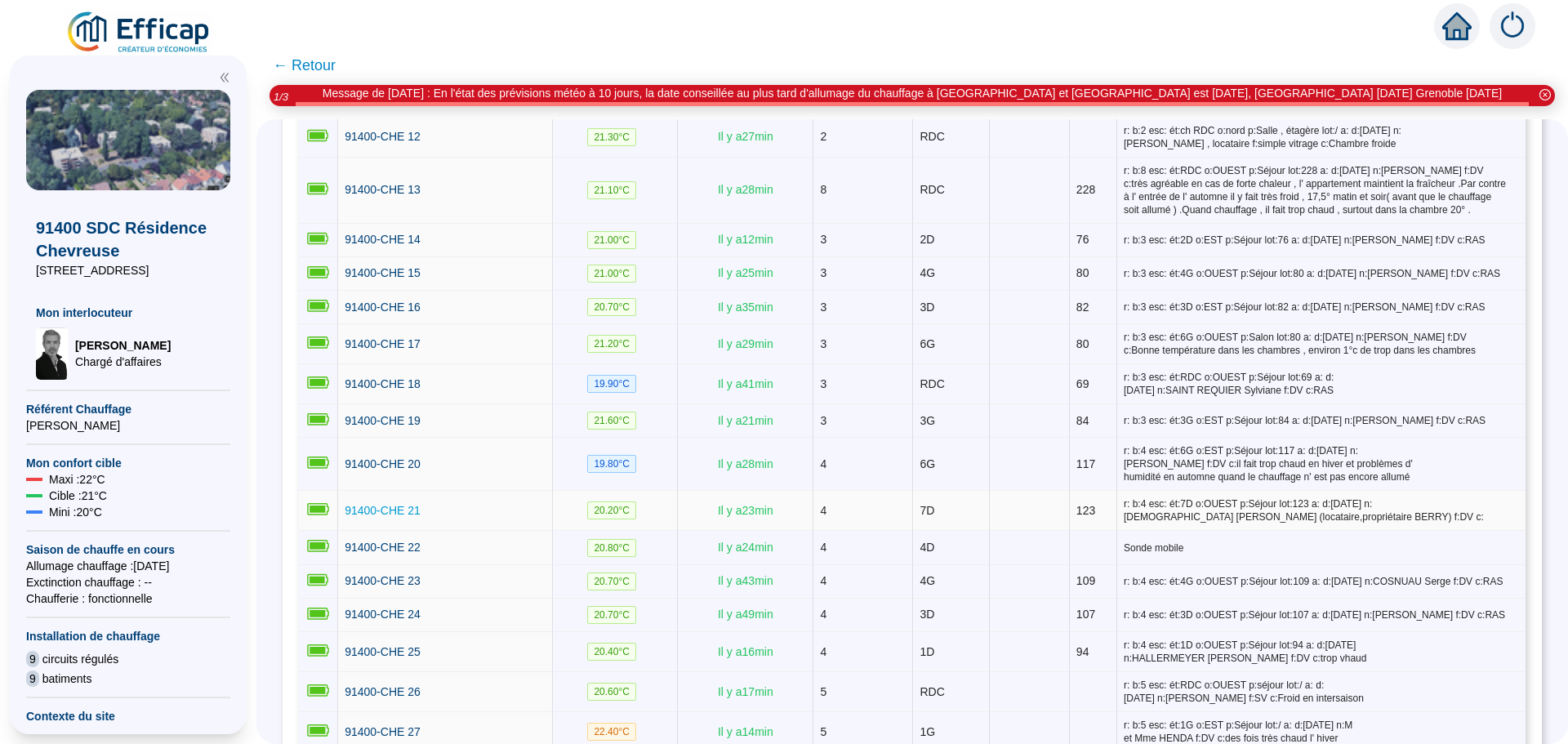
click at [386, 504] on span "91400-CHE 21" at bounding box center [383, 511] width 76 height 13
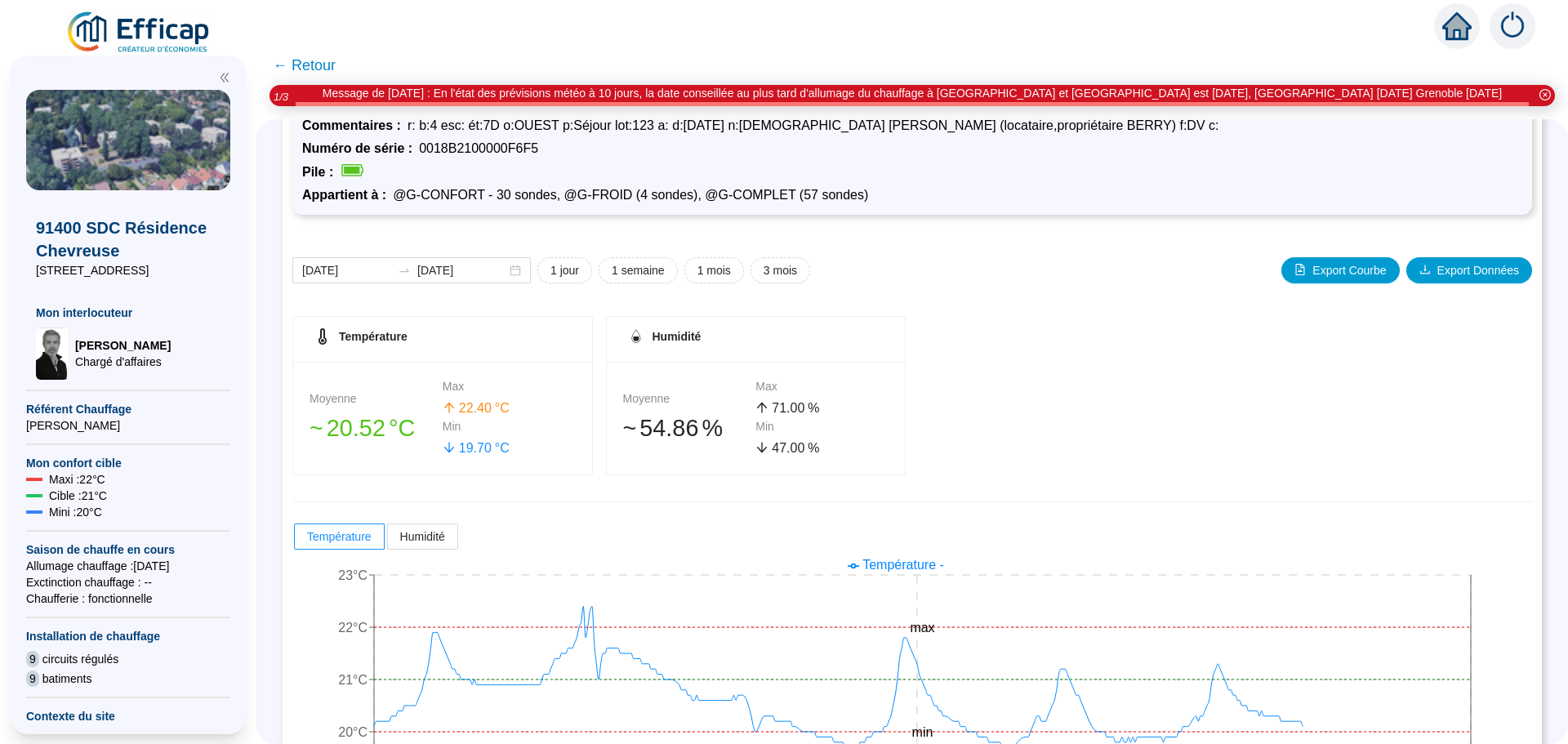
scroll to position [162, 0]
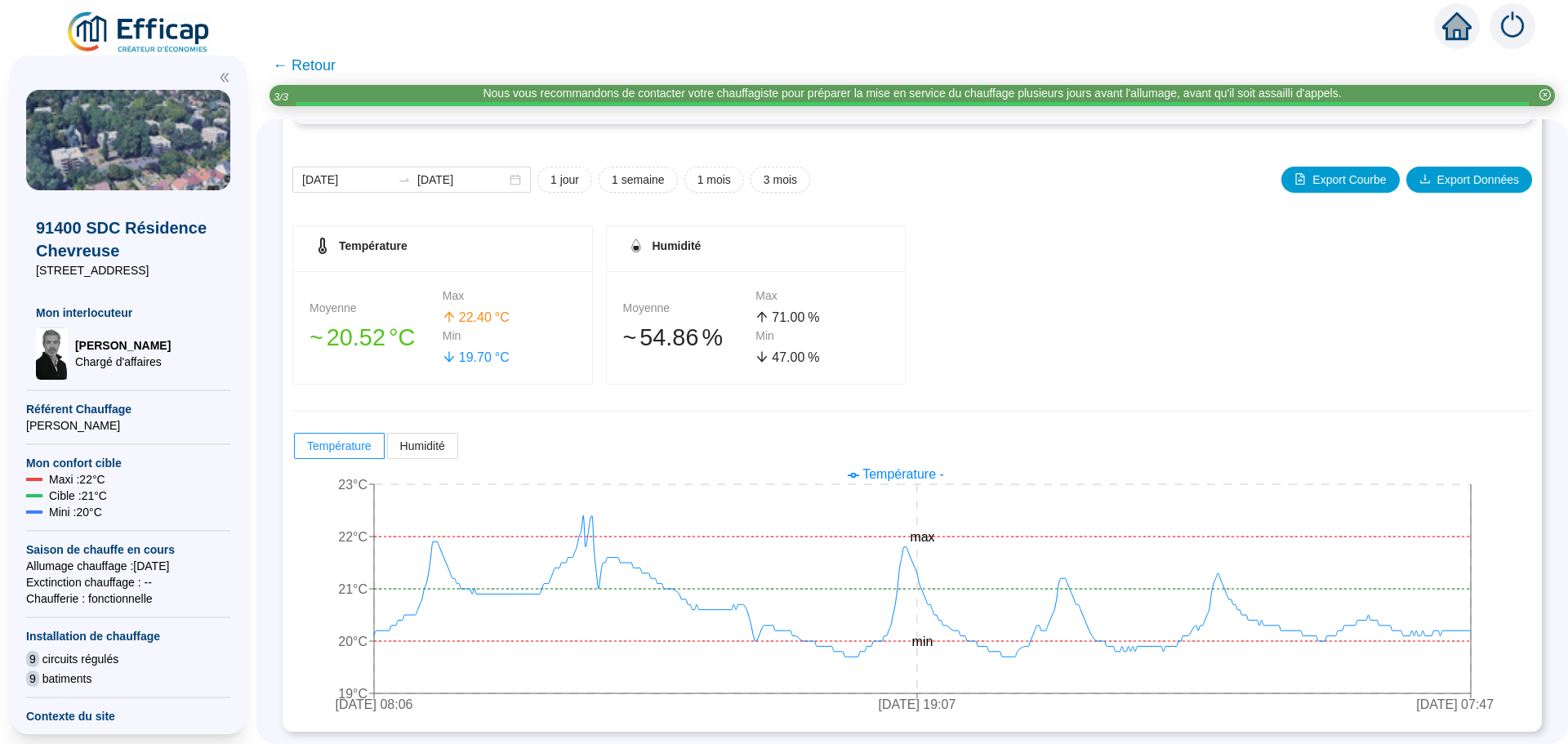
click at [321, 74] on span "← Retour" at bounding box center [304, 65] width 63 height 23
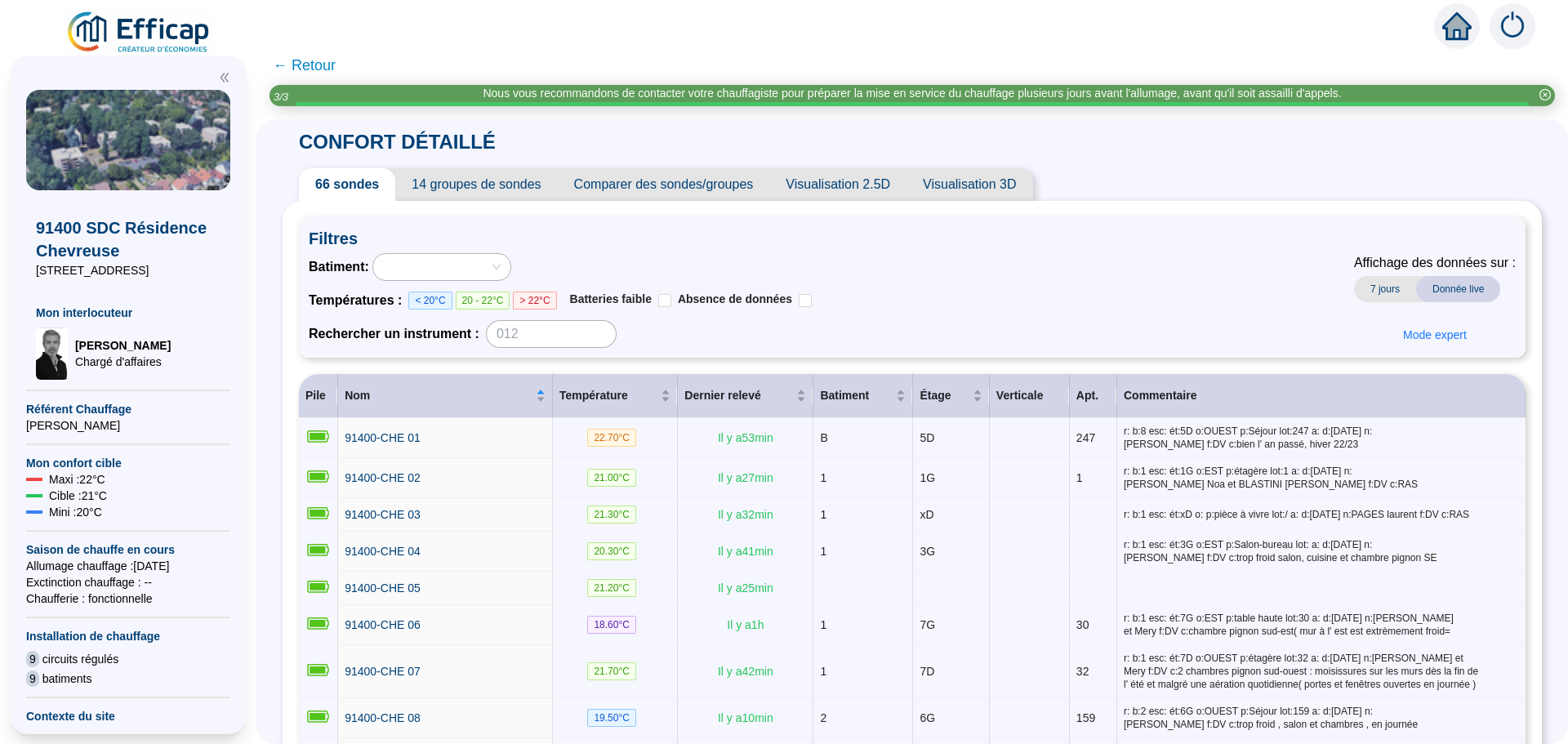
click at [319, 62] on span "← Retour" at bounding box center [304, 65] width 63 height 23
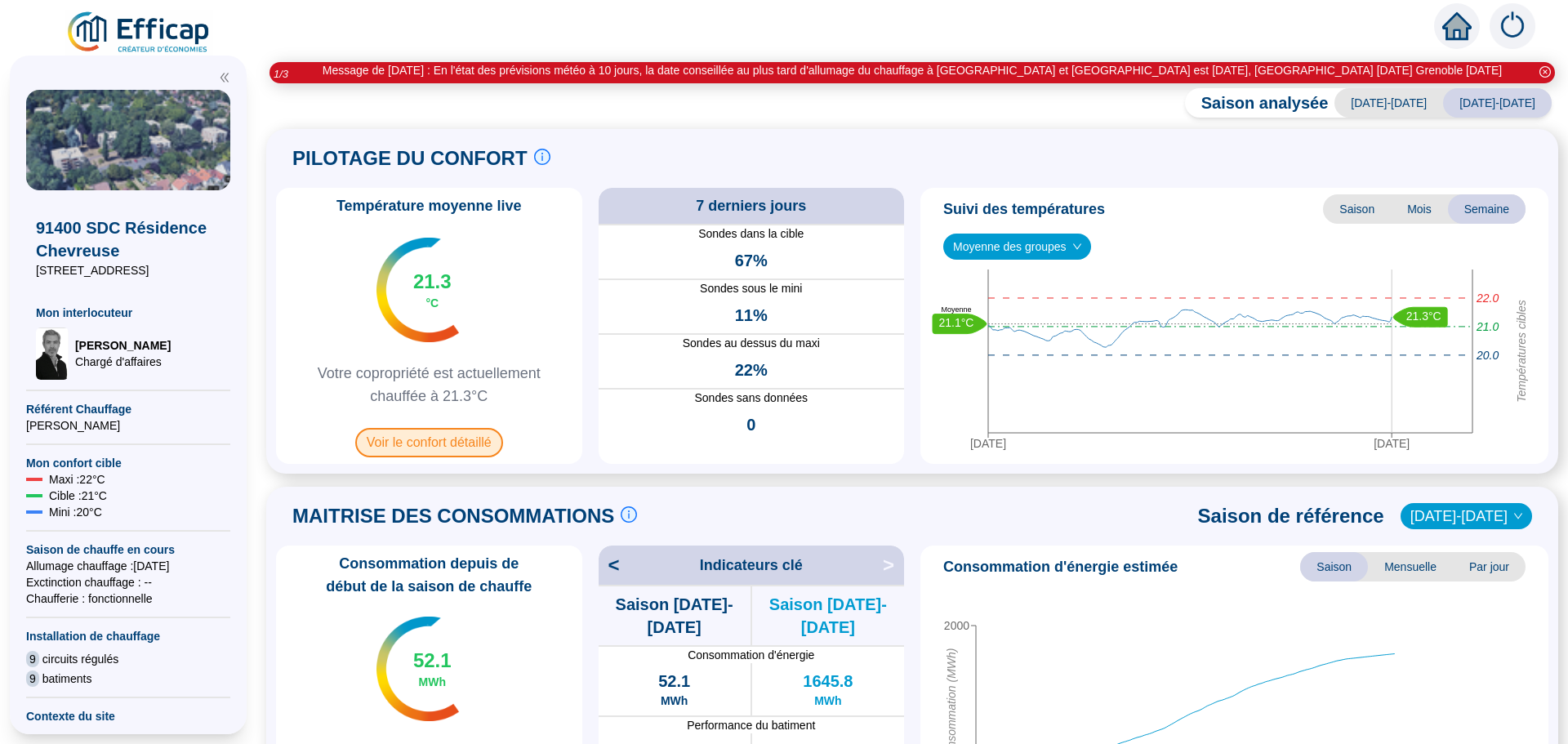
click at [446, 445] on span "Voir le confort détaillé" at bounding box center [429, 442] width 148 height 29
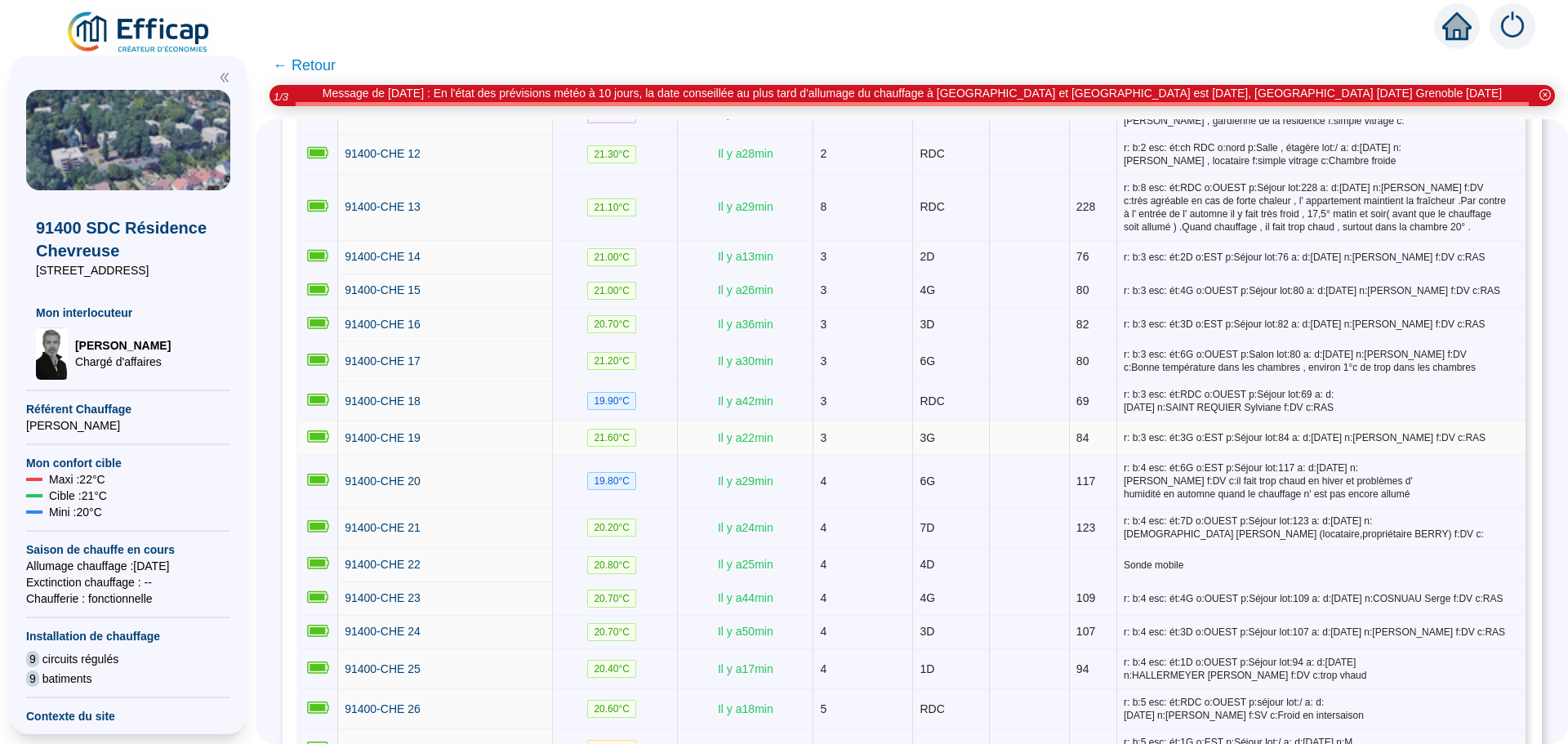
scroll to position [735, 0]
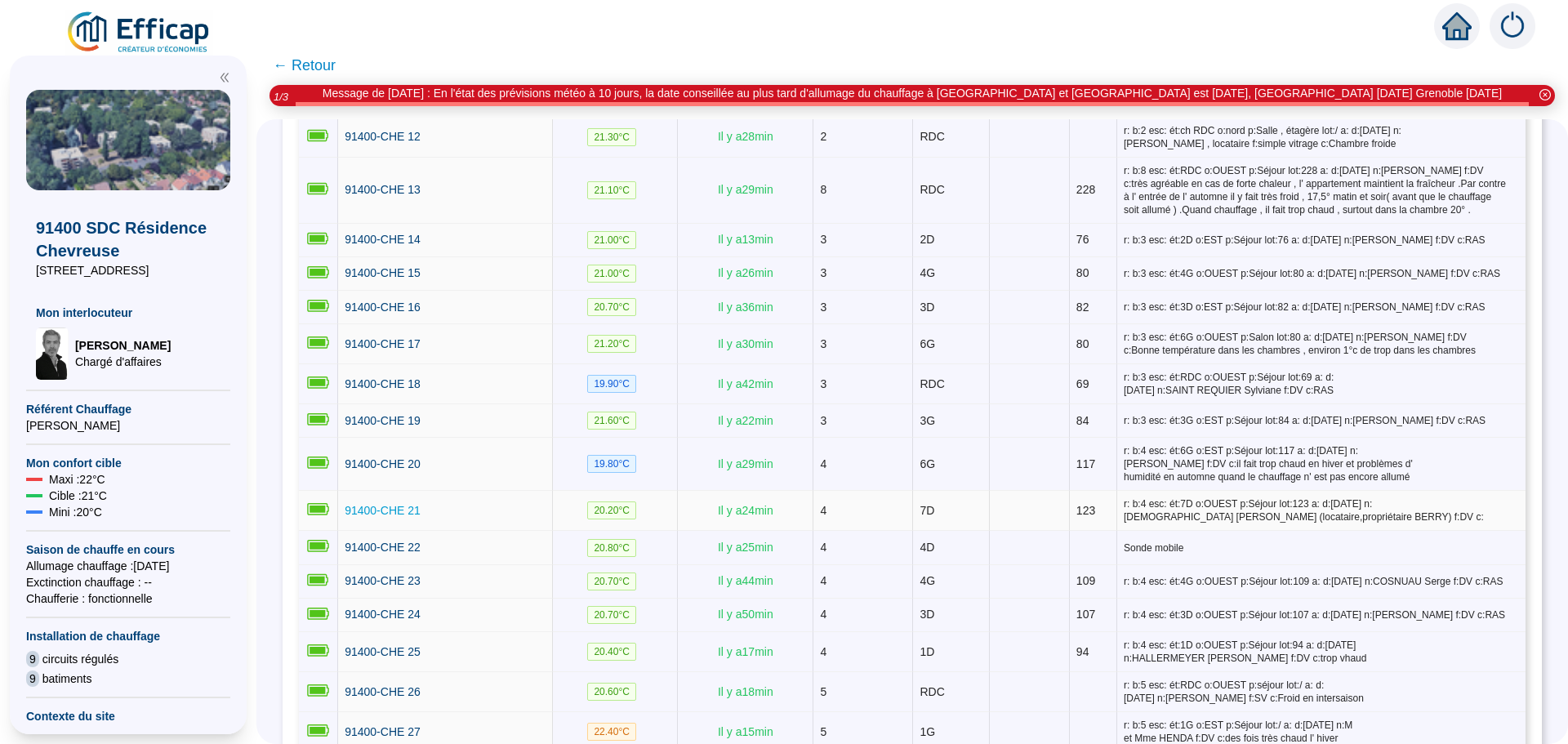
click at [410, 504] on span "91400-CHE 21" at bounding box center [383, 511] width 76 height 13
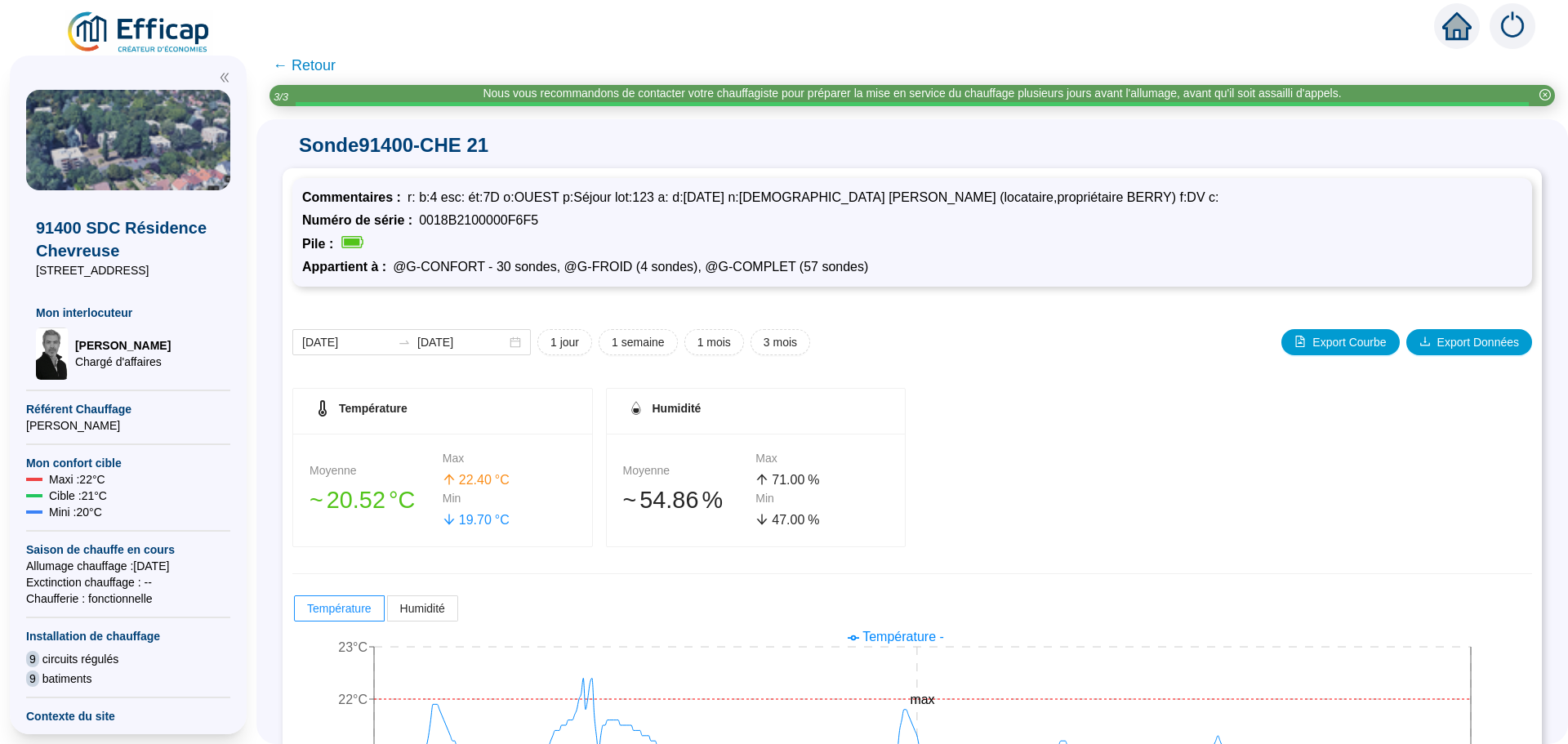
click at [318, 71] on span "← Retour" at bounding box center [304, 65] width 63 height 23
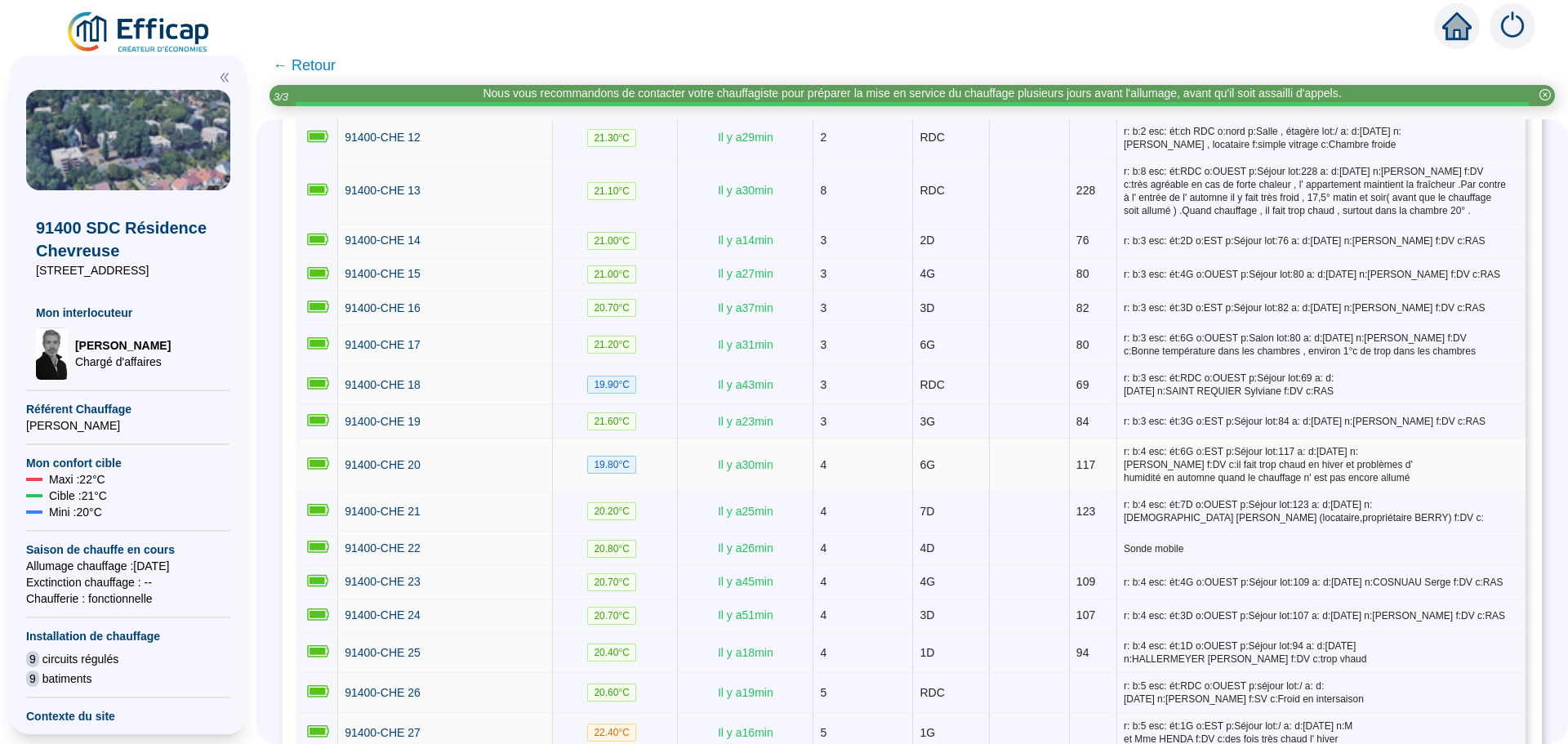
scroll to position [735, 0]
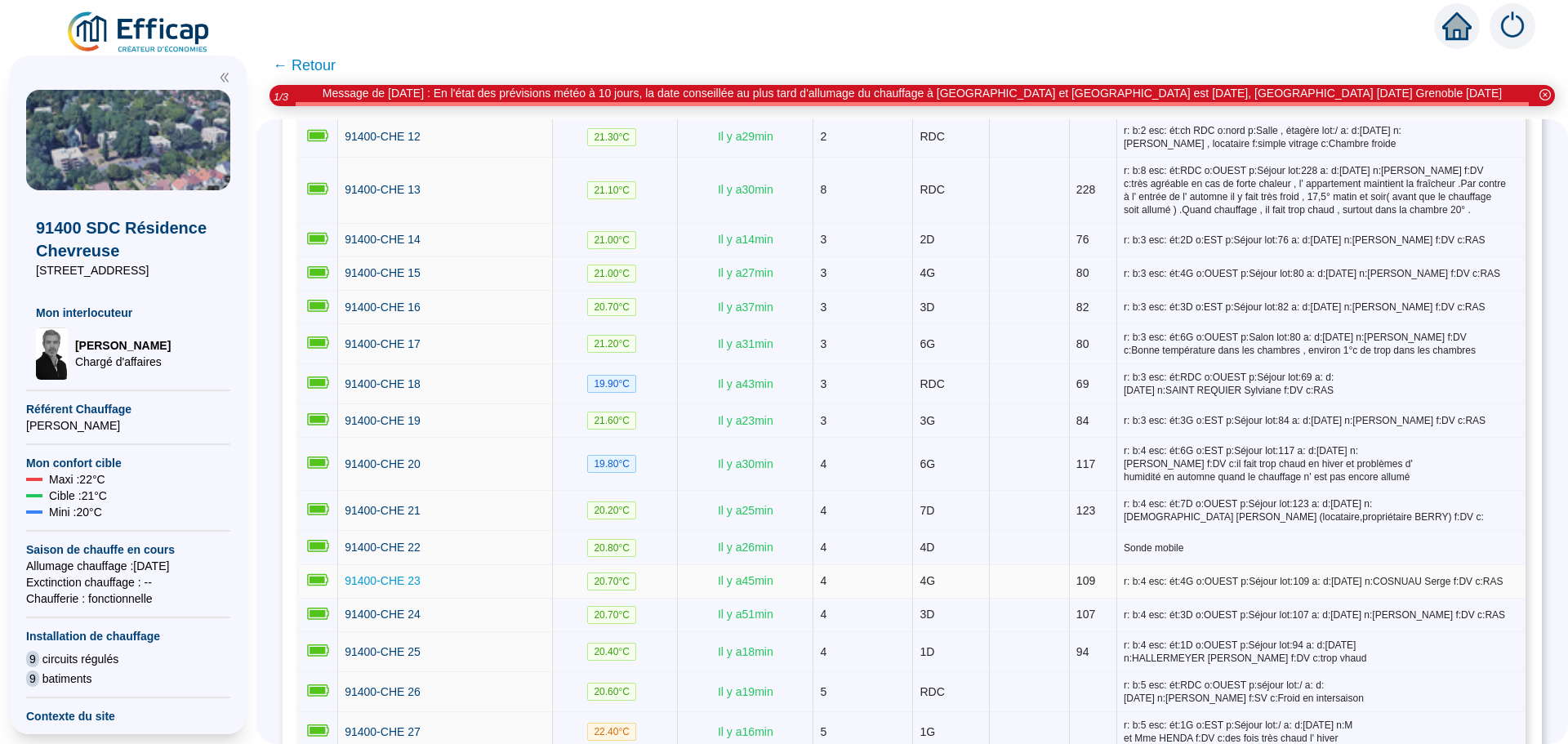
click at [364, 575] on span "91400-CHE 23" at bounding box center [383, 581] width 76 height 13
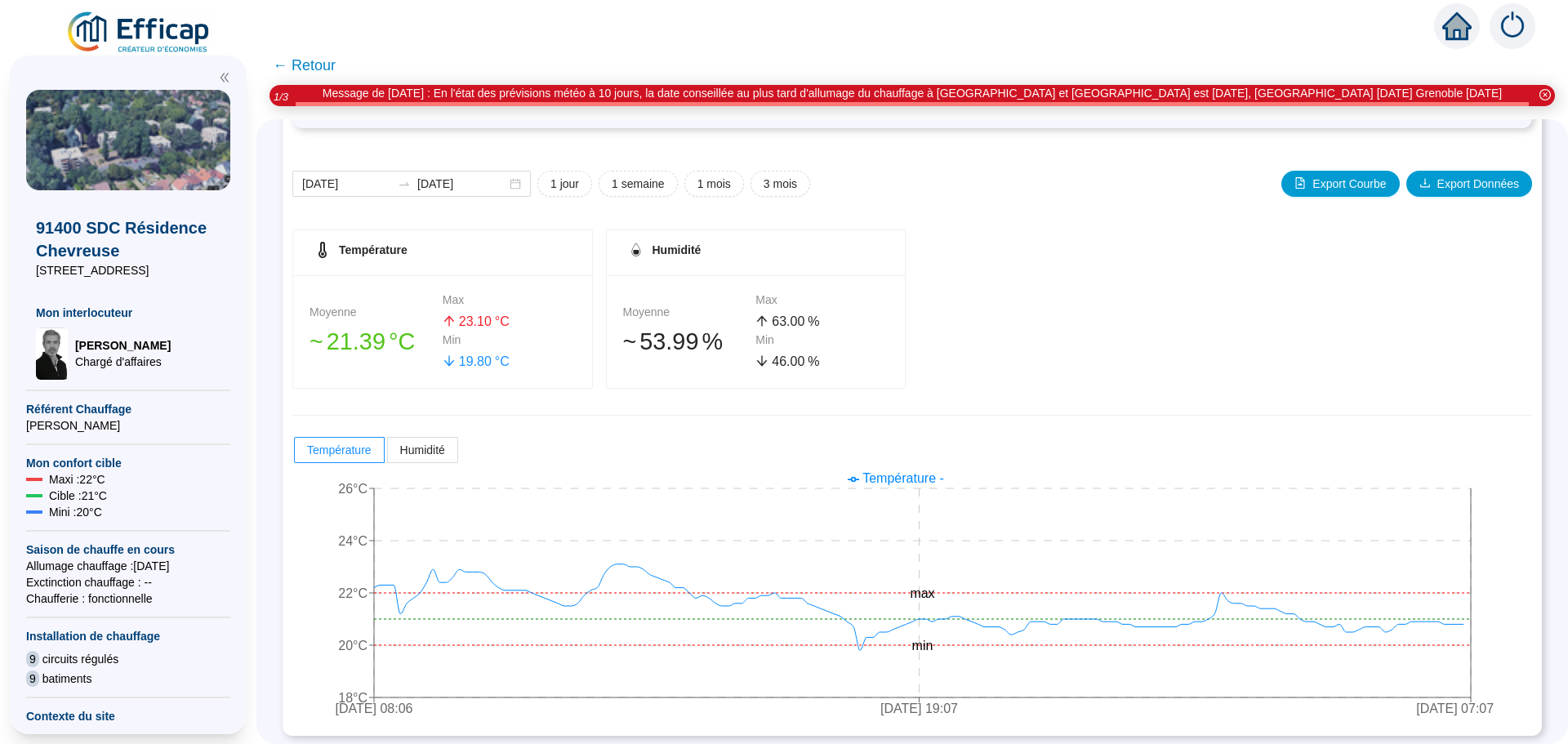
scroll to position [162, 0]
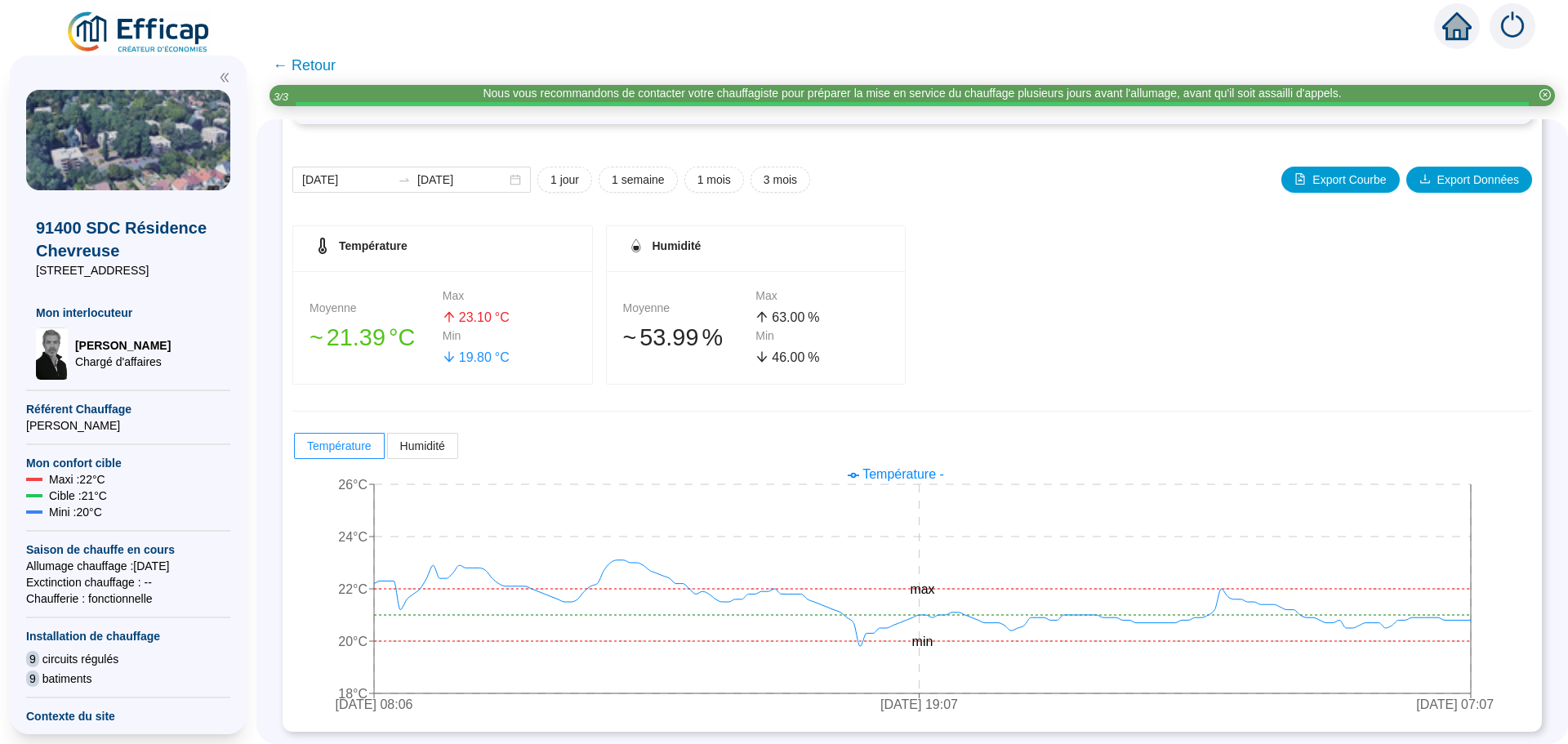
click at [313, 57] on span "← Retour" at bounding box center [304, 65] width 63 height 23
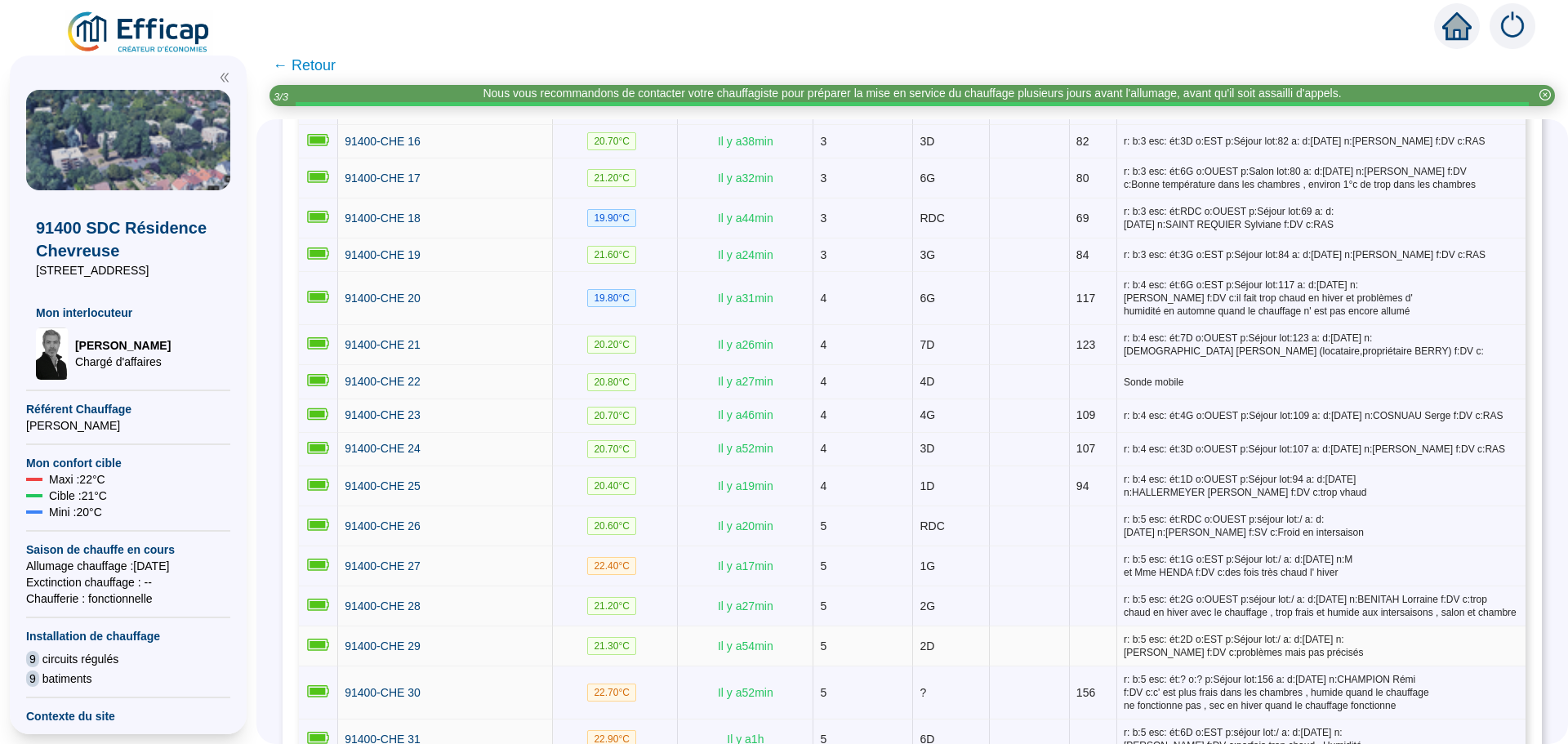
scroll to position [980, 0]
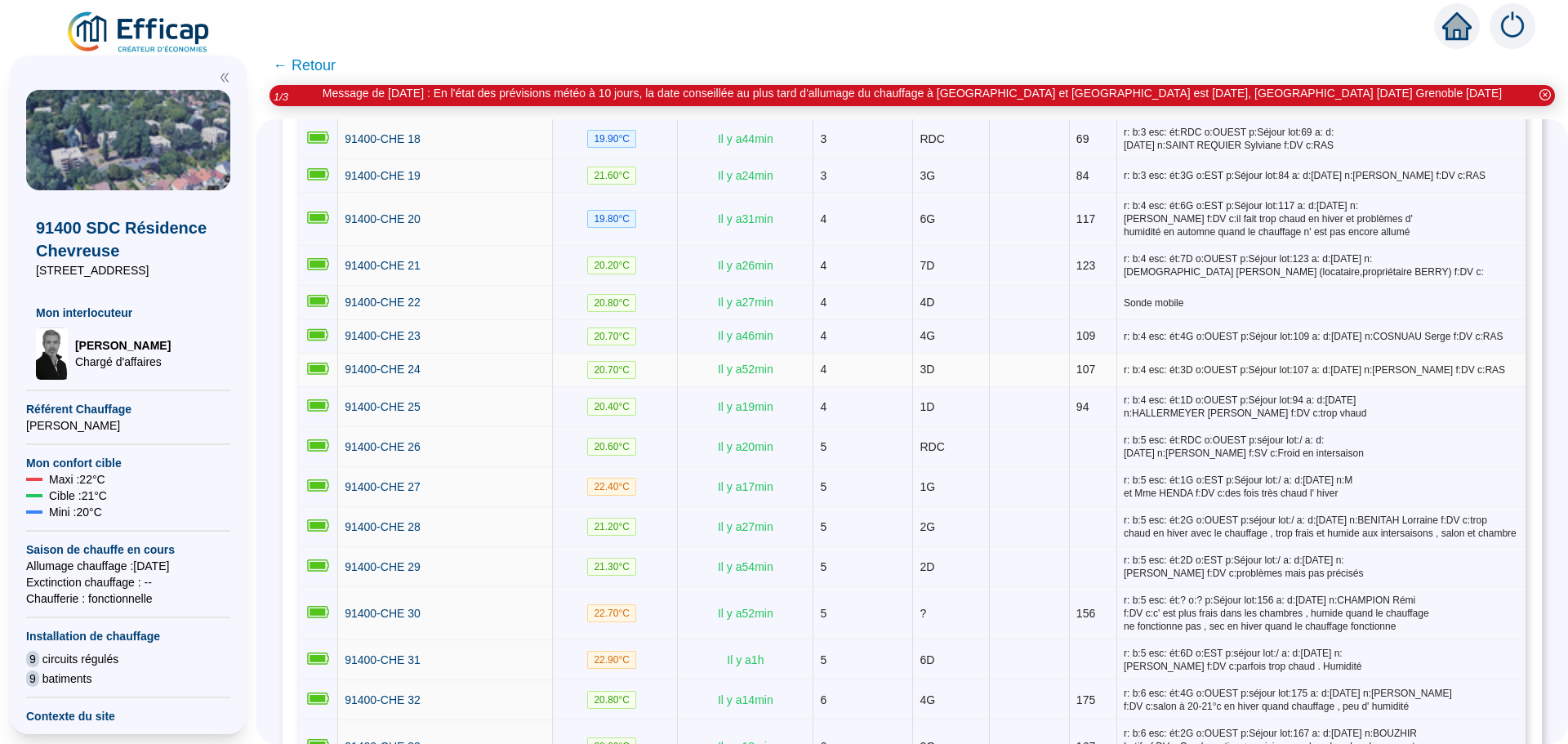
click at [421, 354] on td "91400-CHE 24" at bounding box center [446, 370] width 215 height 33
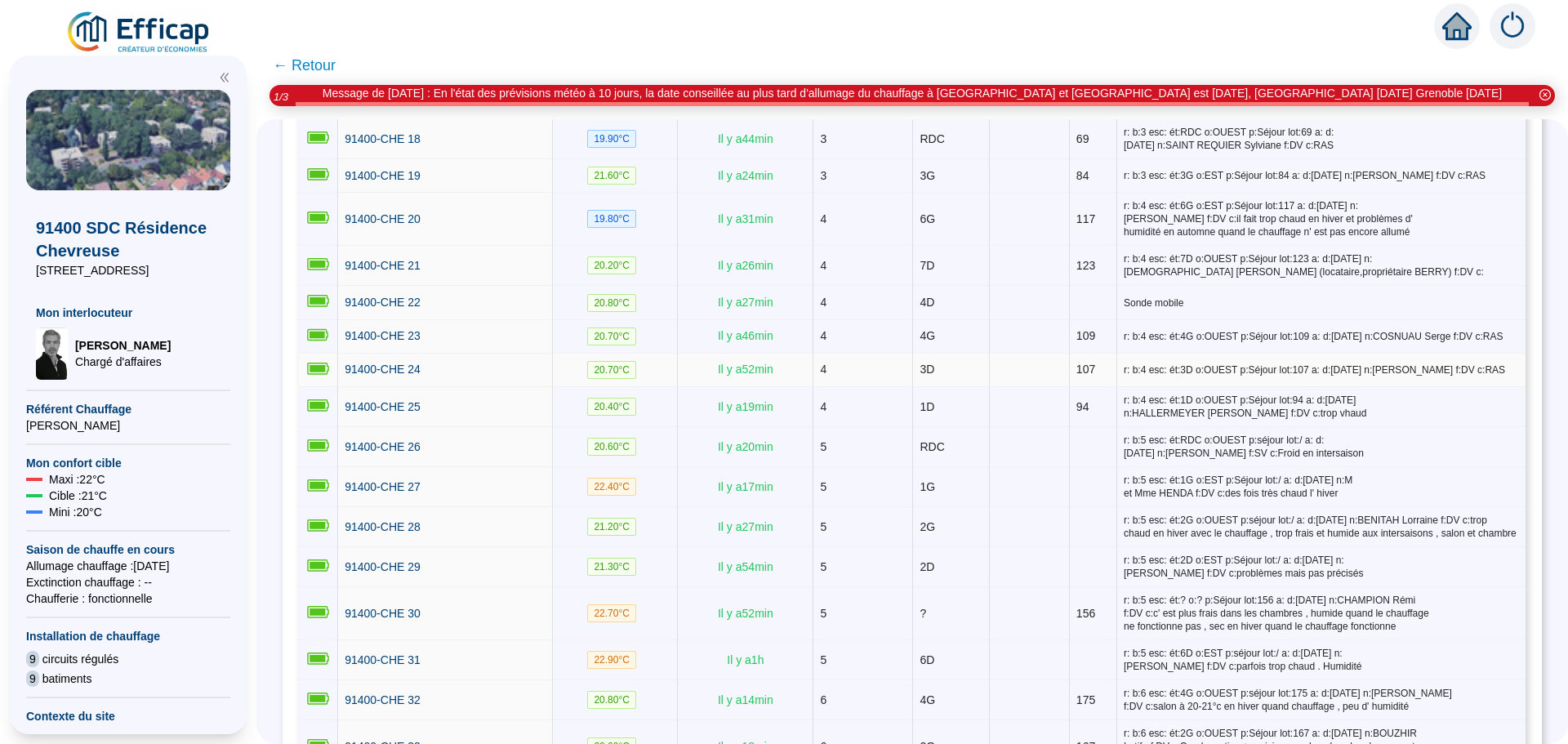
click at [415, 372] on td "91400-CHE 24" at bounding box center [446, 370] width 215 height 33
click at [404, 366] on span "91400-CHE 24" at bounding box center [383, 369] width 76 height 13
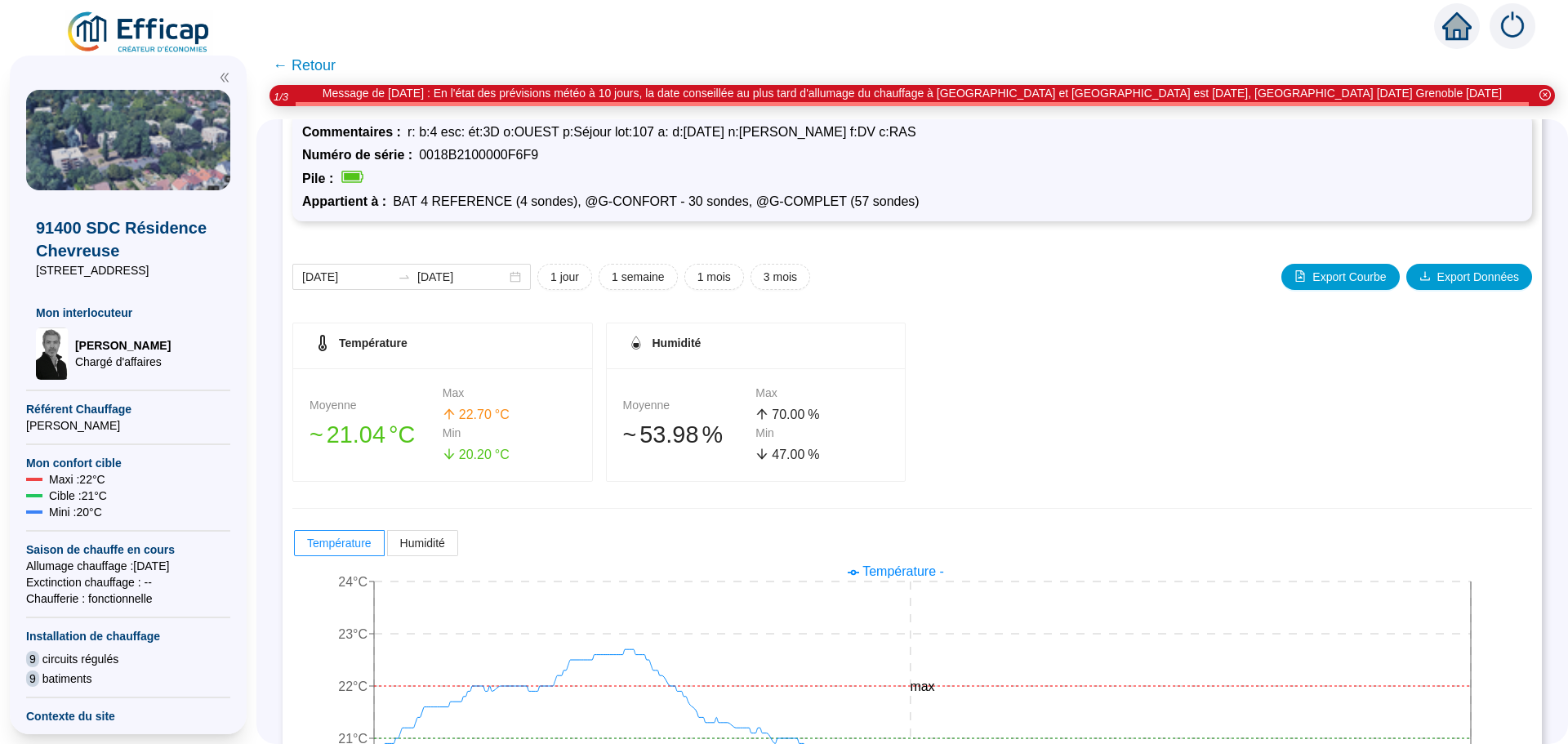
scroll to position [162, 0]
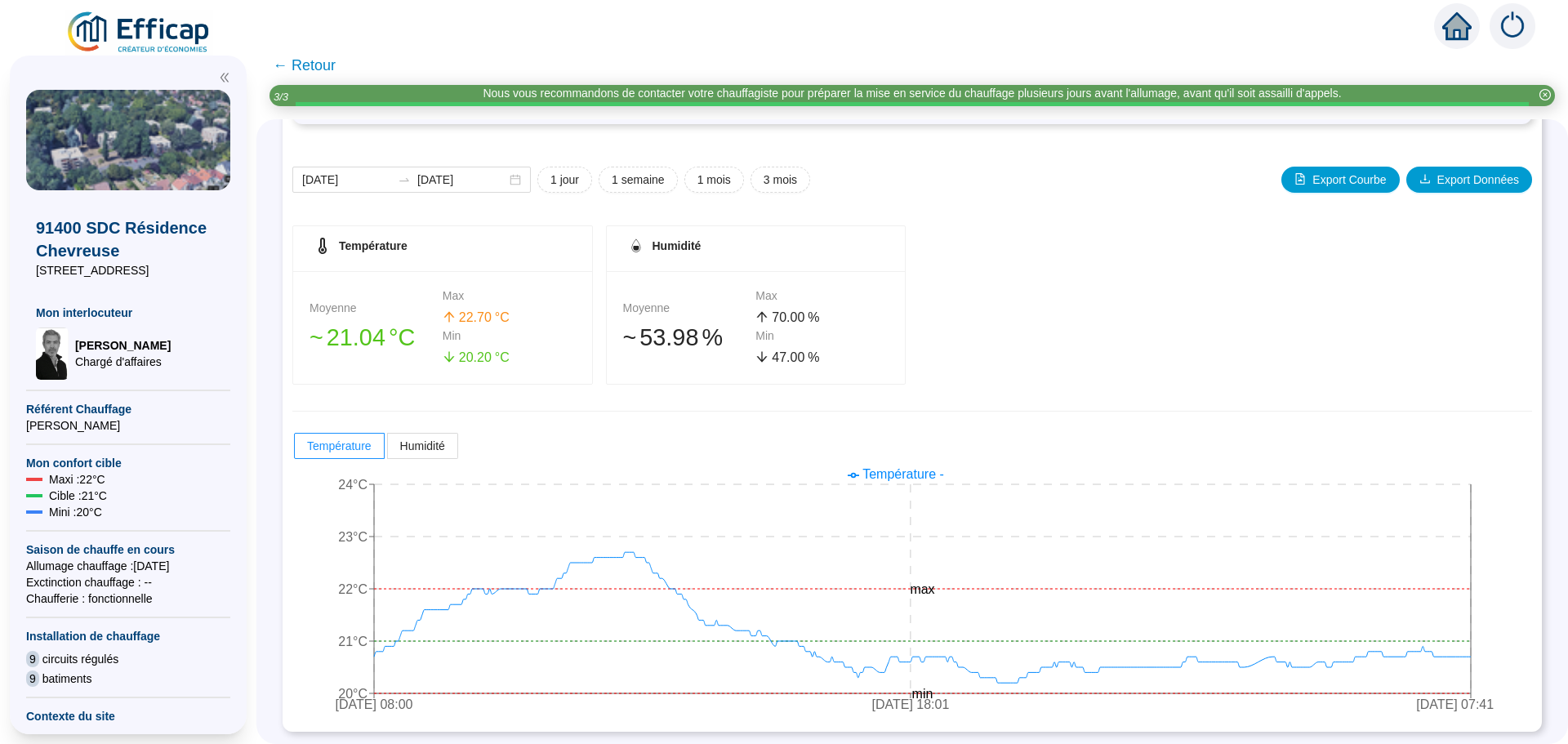
click at [298, 59] on span "← Retour" at bounding box center [304, 65] width 63 height 23
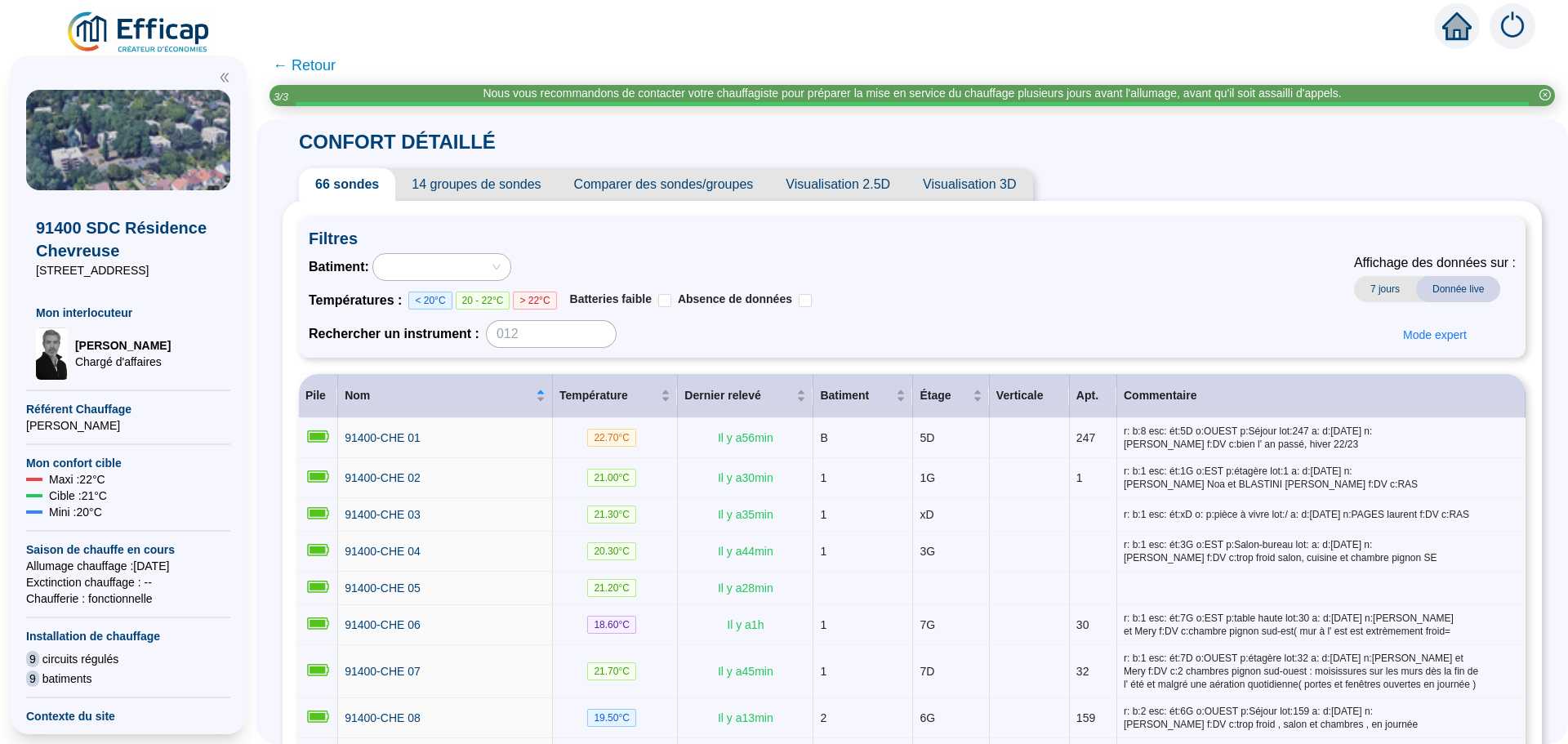
click at [319, 72] on span "← Retour" at bounding box center [304, 65] width 63 height 23
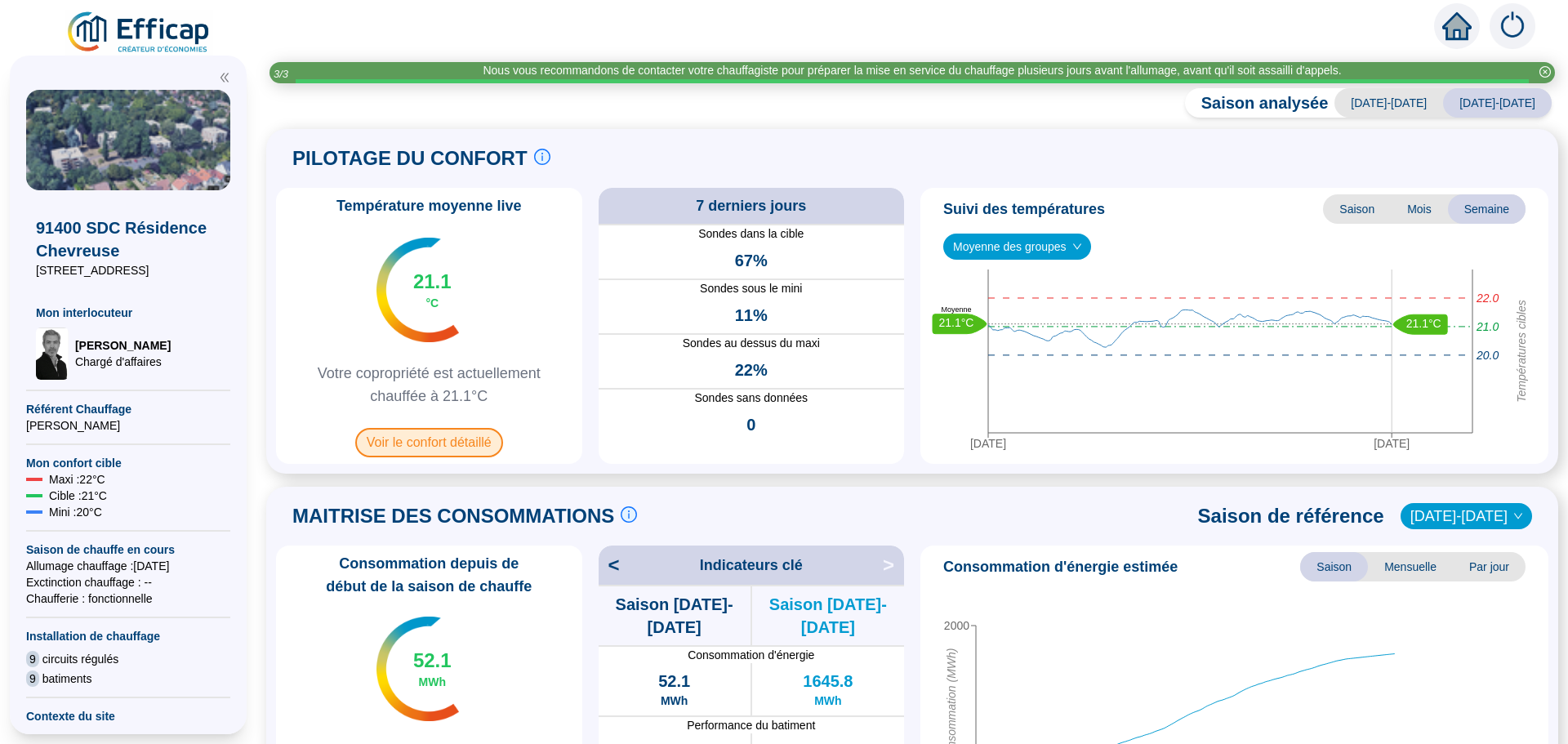
click at [460, 445] on span "Voir le confort détaillé" at bounding box center [429, 442] width 148 height 29
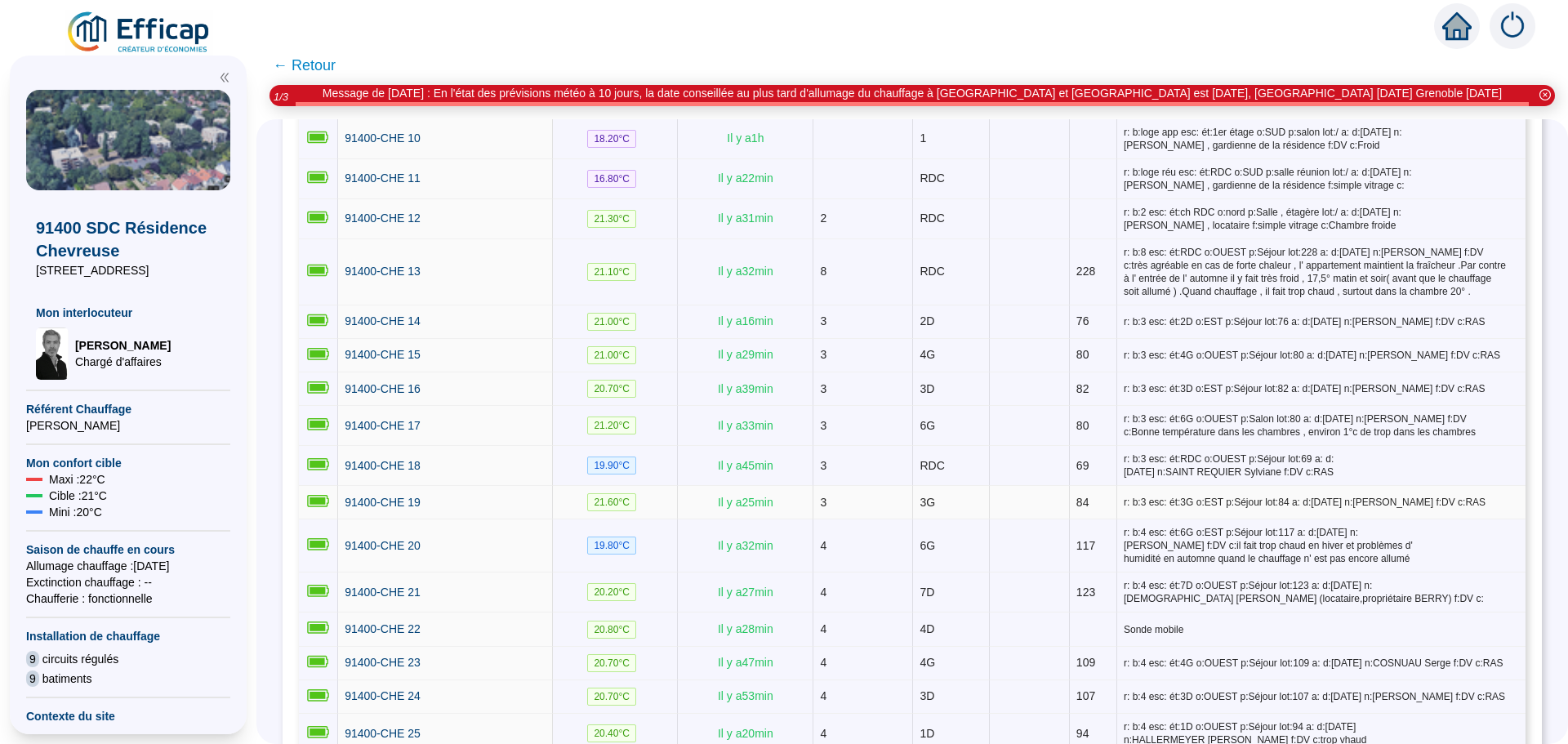
scroll to position [816, 0]
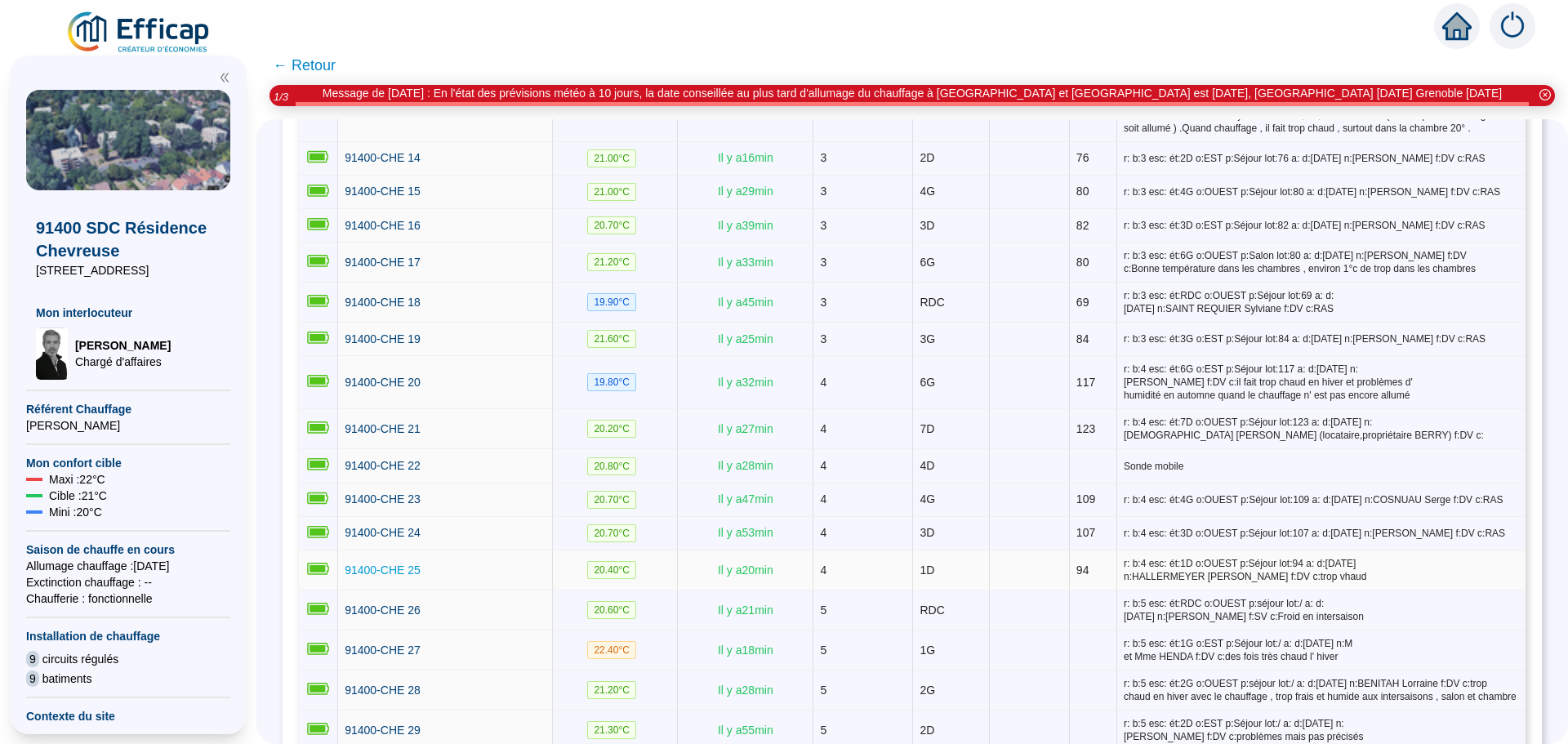
click at [396, 563] on span "91400-CHE 25" at bounding box center [383, 570] width 76 height 13
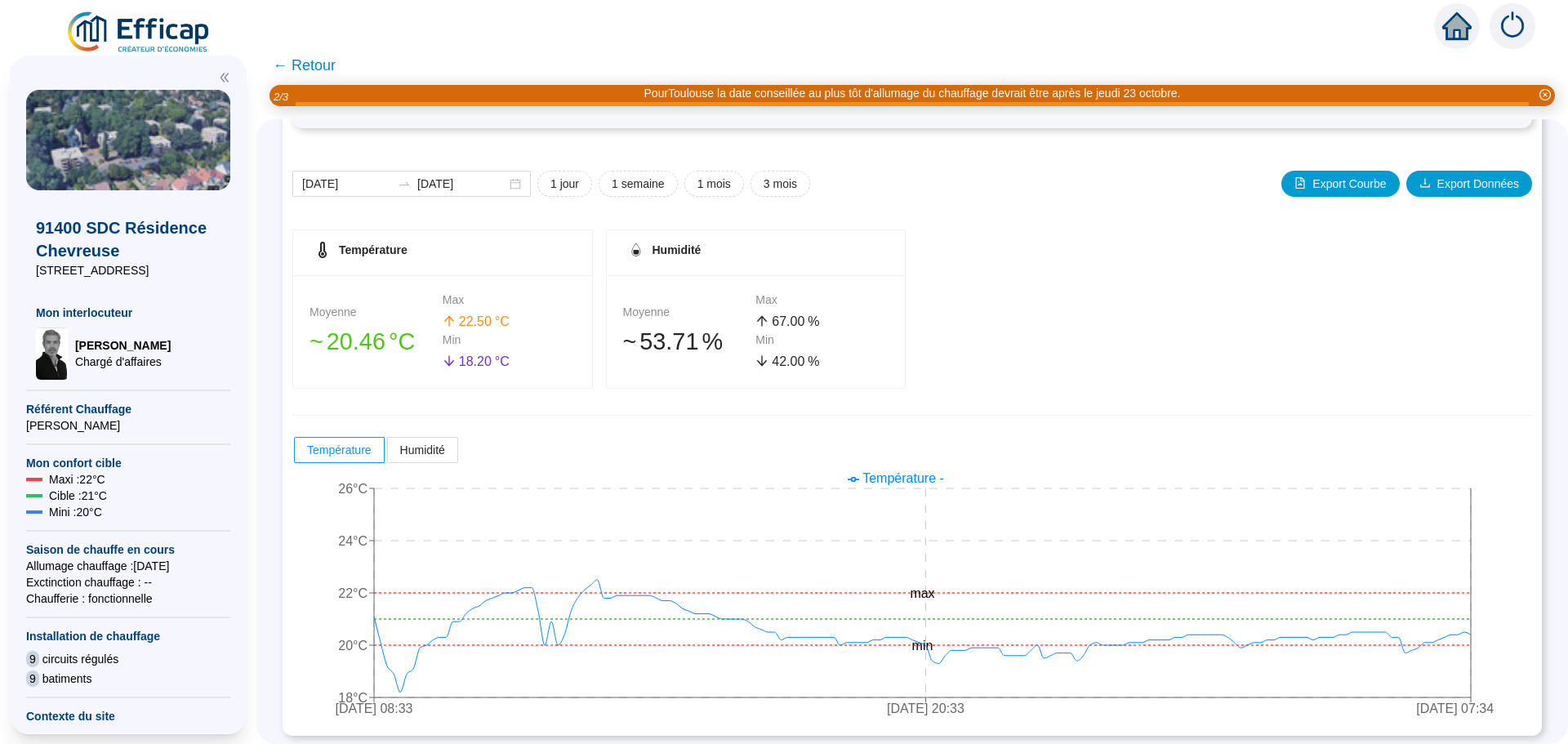
scroll to position [156, 0]
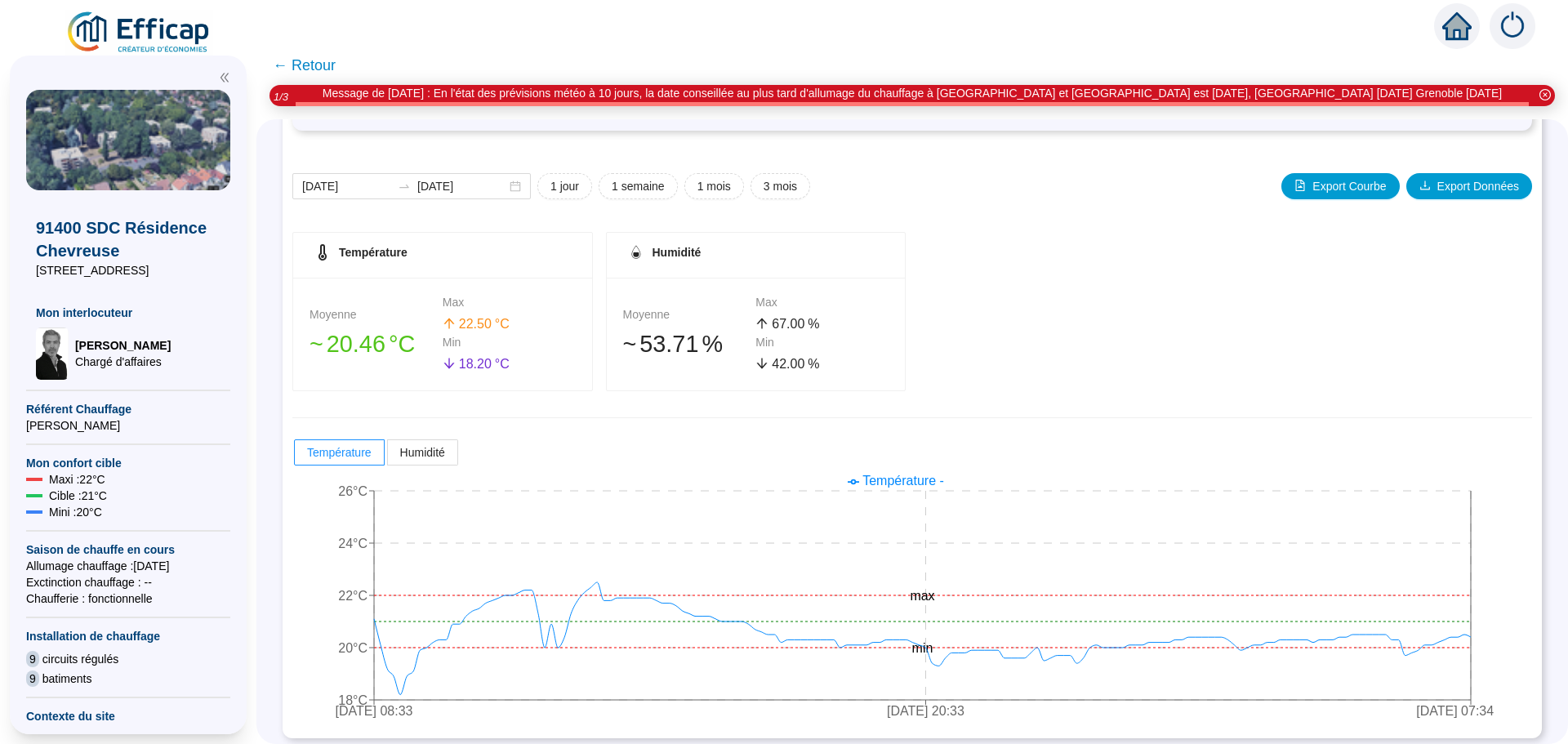
click at [323, 68] on span "← Retour" at bounding box center [304, 65] width 63 height 23
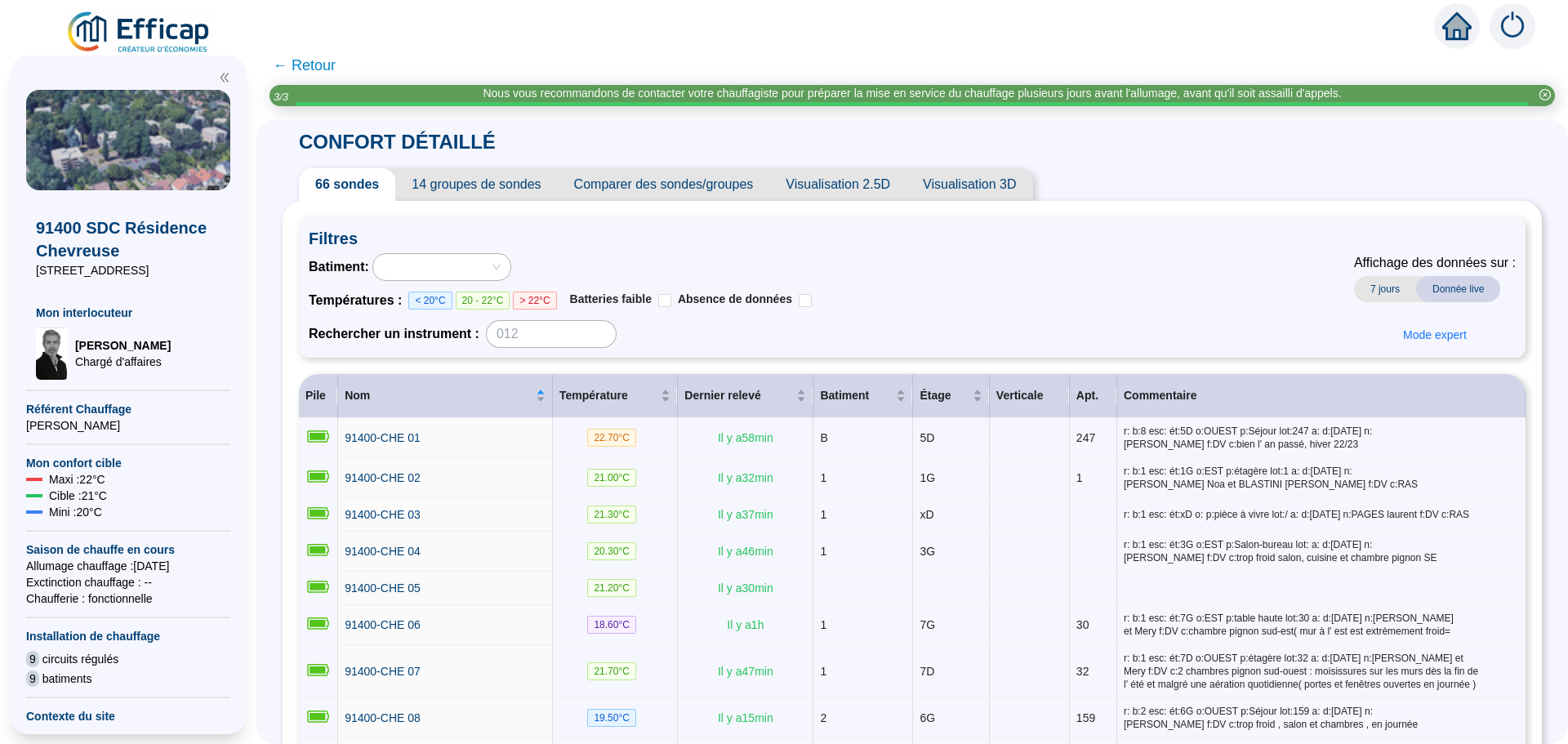
click at [642, 187] on span "Comparer des sondes/groupes" at bounding box center [664, 184] width 212 height 32
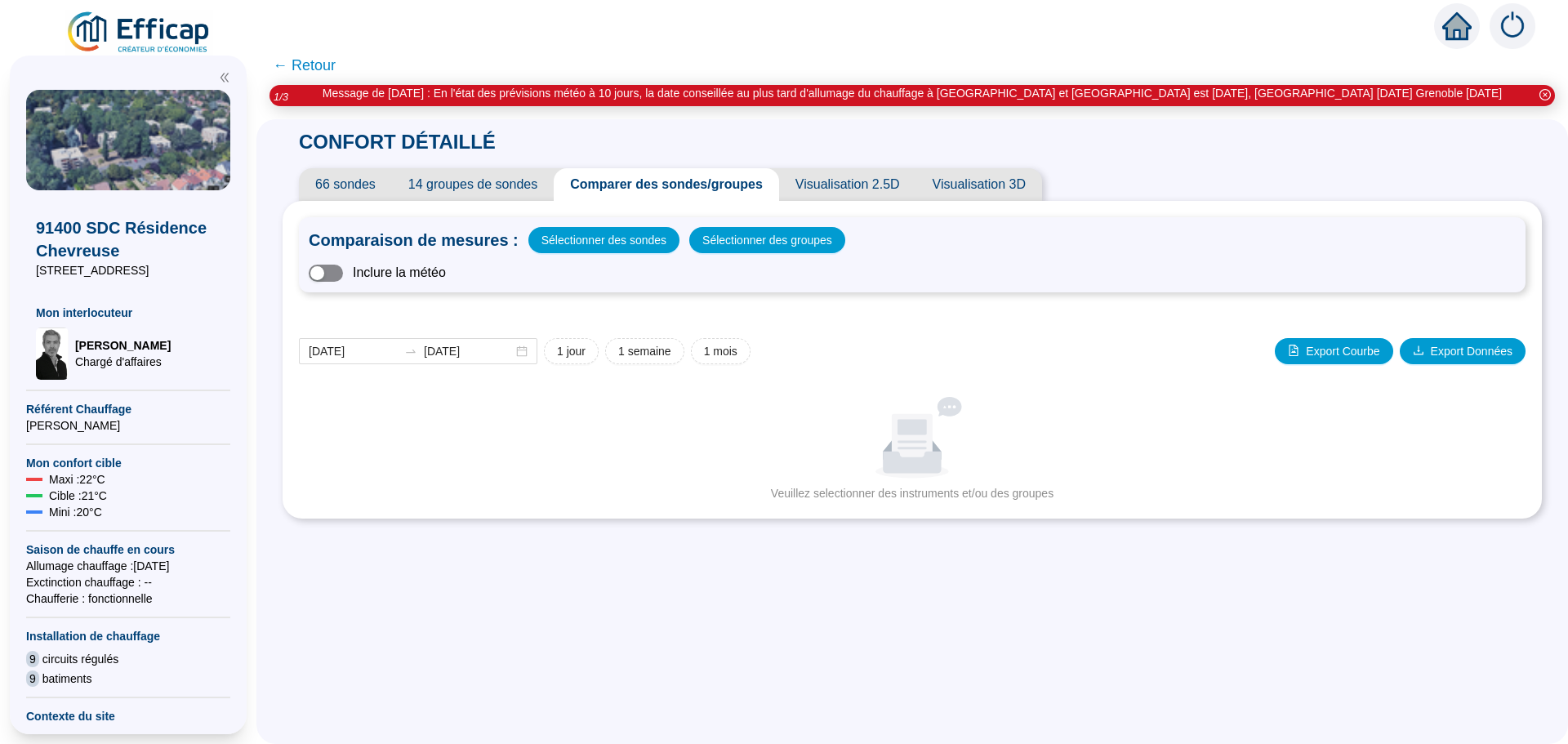
click at [343, 272] on span "button" at bounding box center [326, 273] width 34 height 17
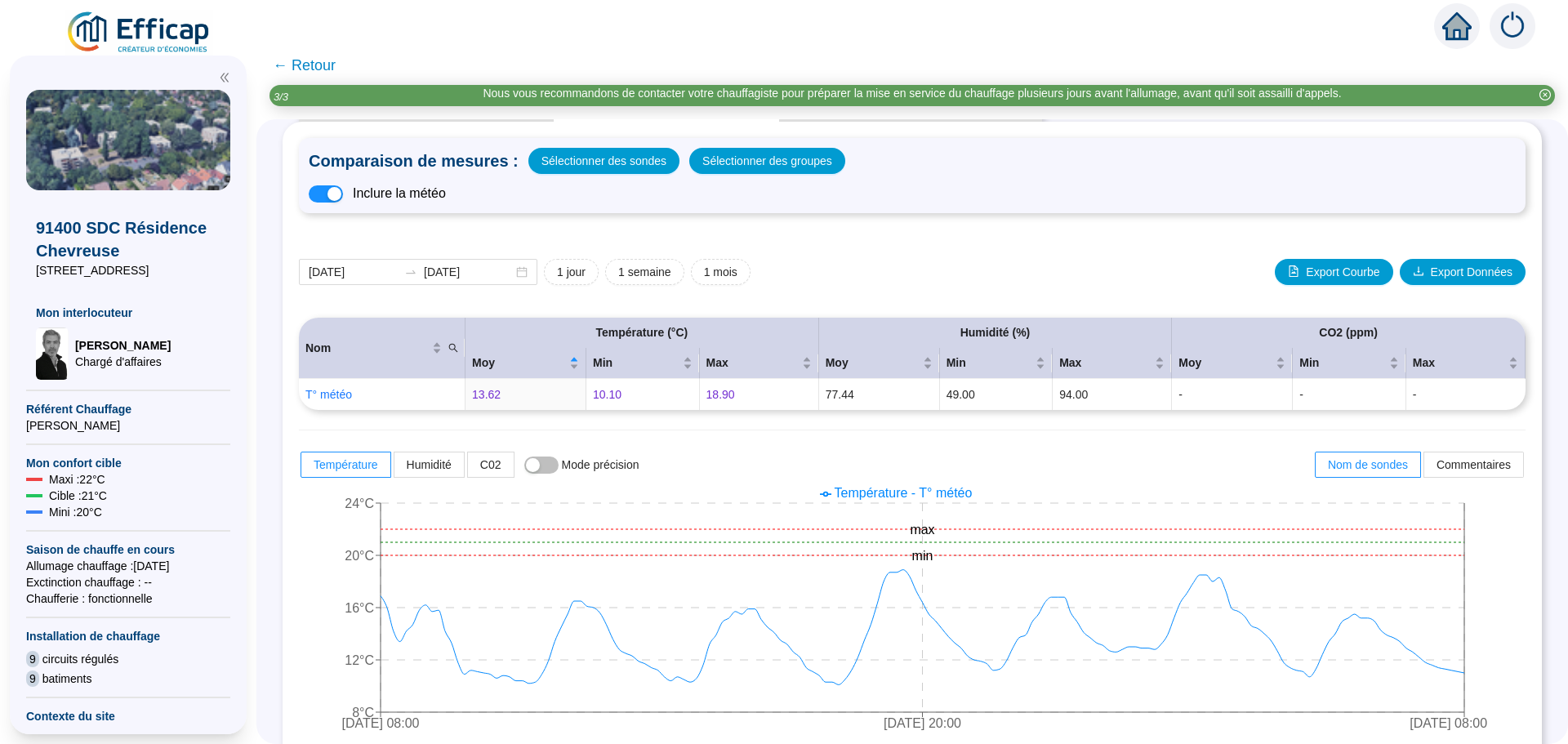
scroll to position [81, 0]
